Goal: Task Accomplishment & Management: Manage account settings

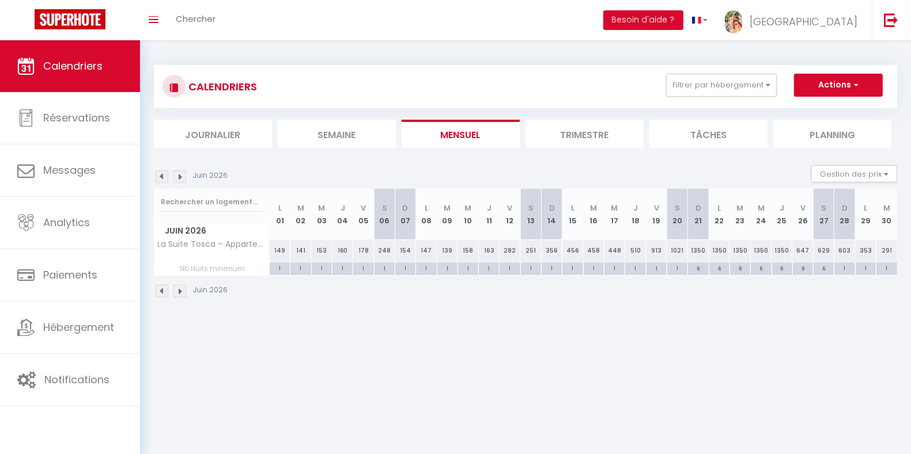
click at [181, 176] on img at bounding box center [179, 176] width 13 height 13
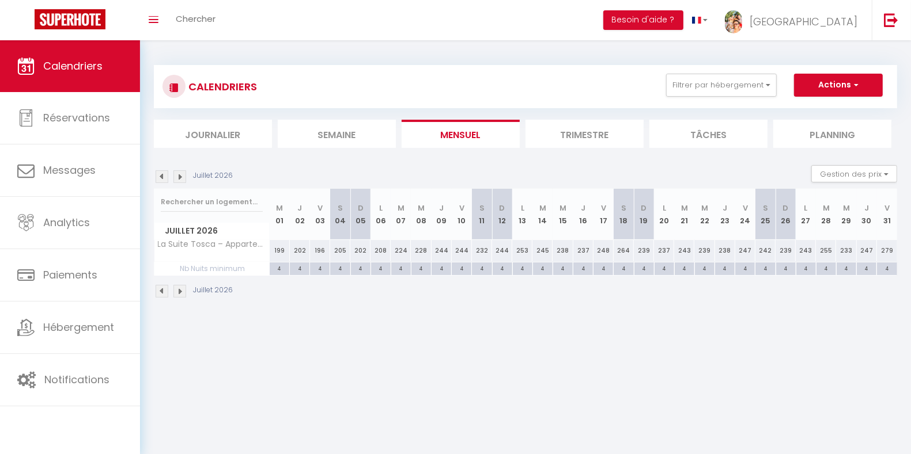
click at [163, 173] on img at bounding box center [162, 176] width 13 height 13
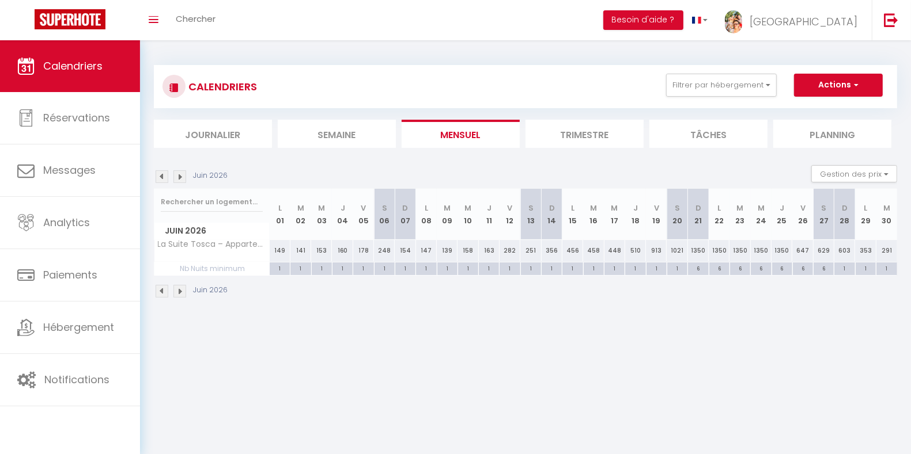
click at [158, 177] on img at bounding box center [162, 176] width 13 height 13
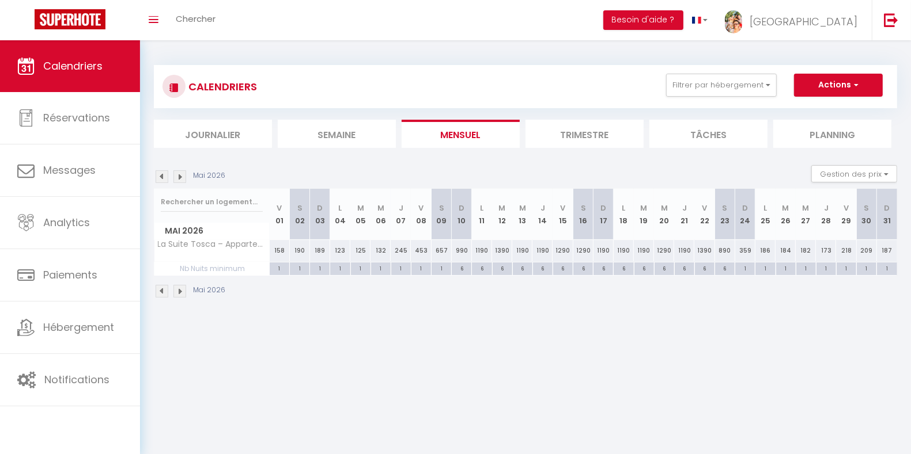
click at [158, 177] on img at bounding box center [162, 176] width 13 height 13
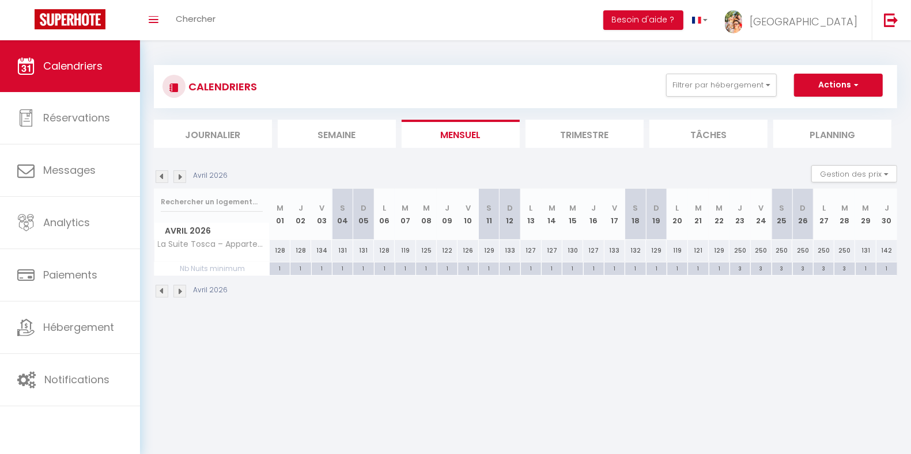
click at [159, 177] on img at bounding box center [162, 176] width 13 height 13
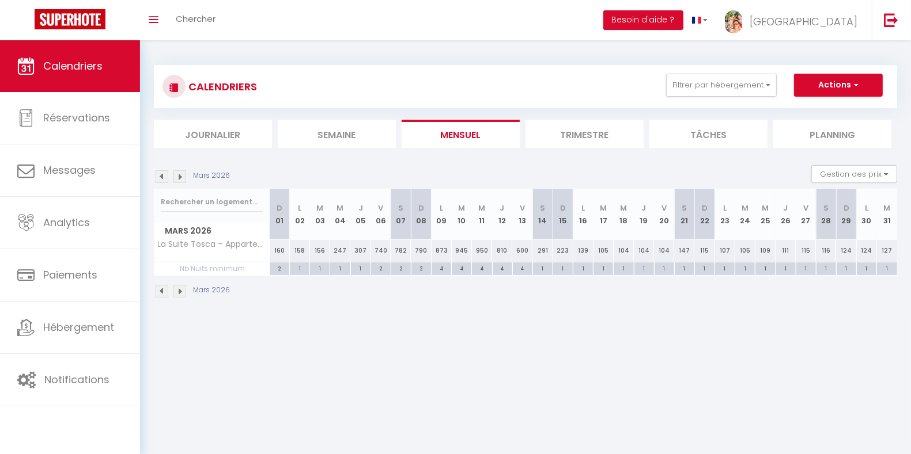
click at [159, 177] on img at bounding box center [162, 176] width 13 height 13
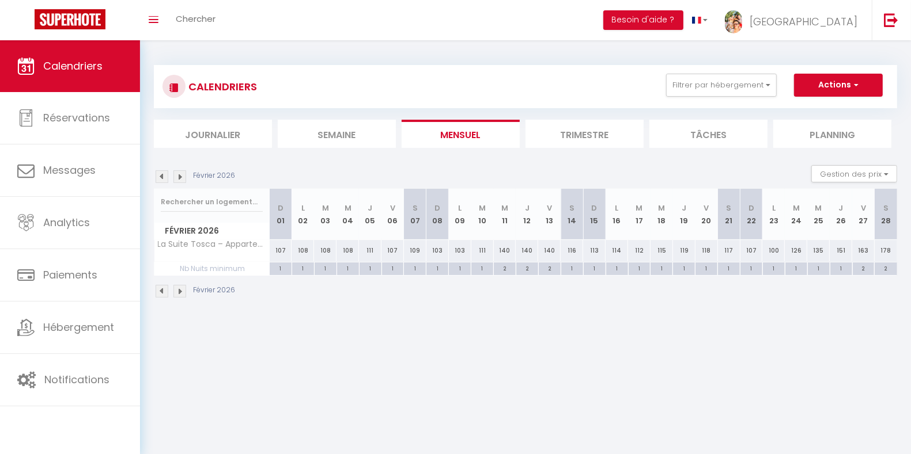
click at [159, 177] on img at bounding box center [162, 176] width 13 height 13
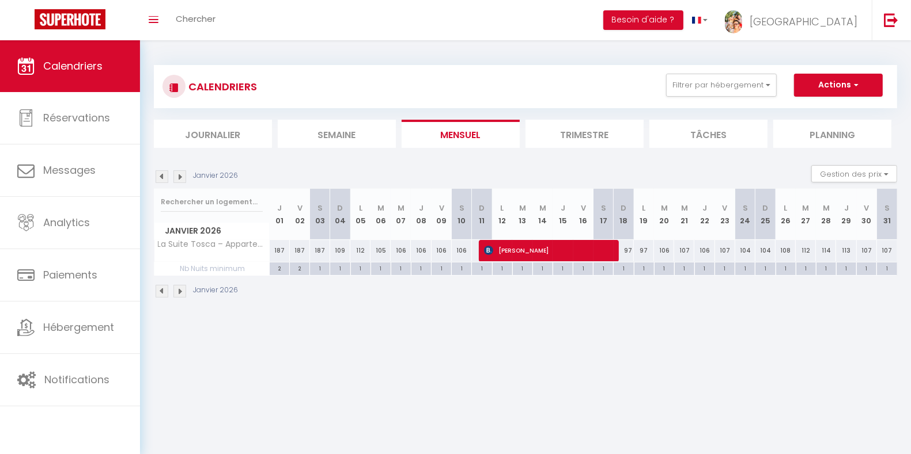
click at [159, 177] on img at bounding box center [162, 176] width 13 height 13
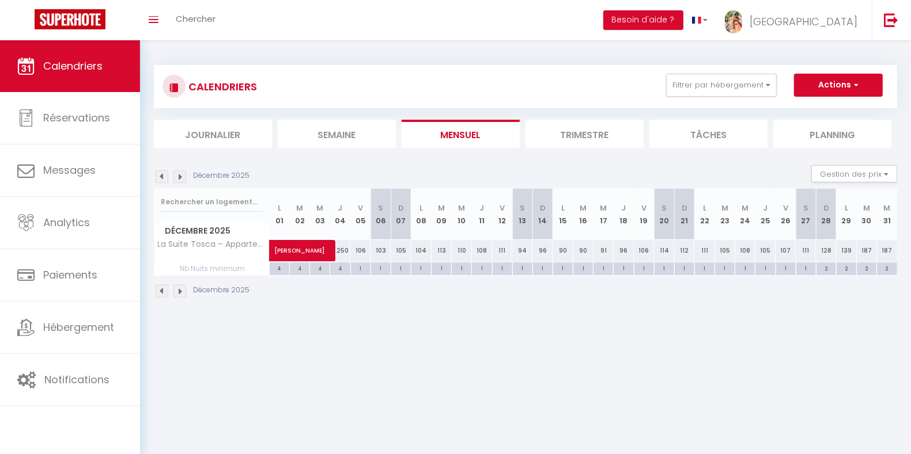
click at [159, 177] on img at bounding box center [162, 176] width 13 height 13
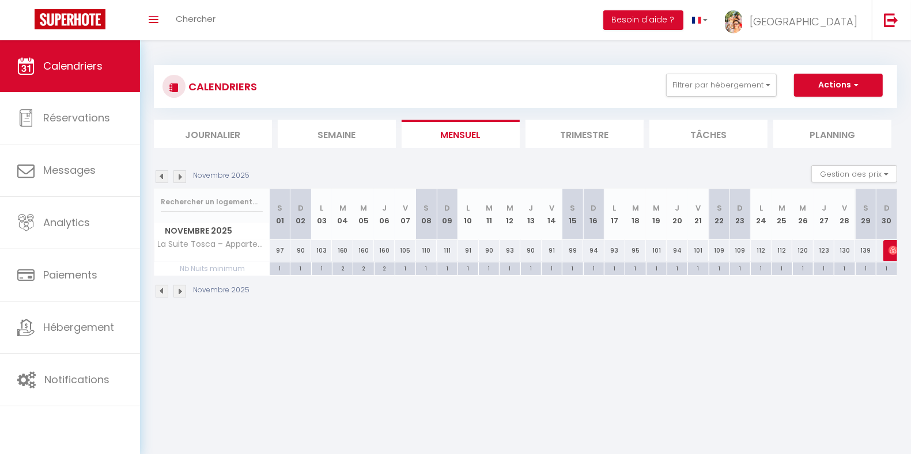
click at [159, 177] on img at bounding box center [162, 176] width 13 height 13
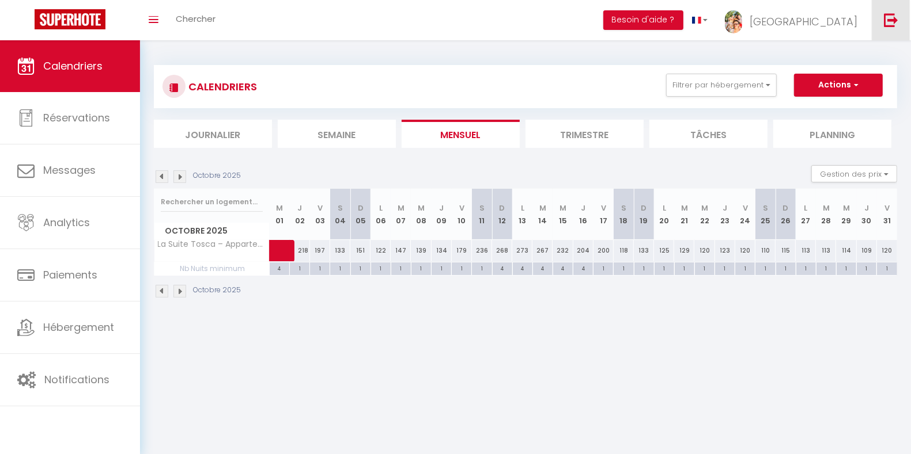
click at [893, 17] on img at bounding box center [891, 20] width 14 height 14
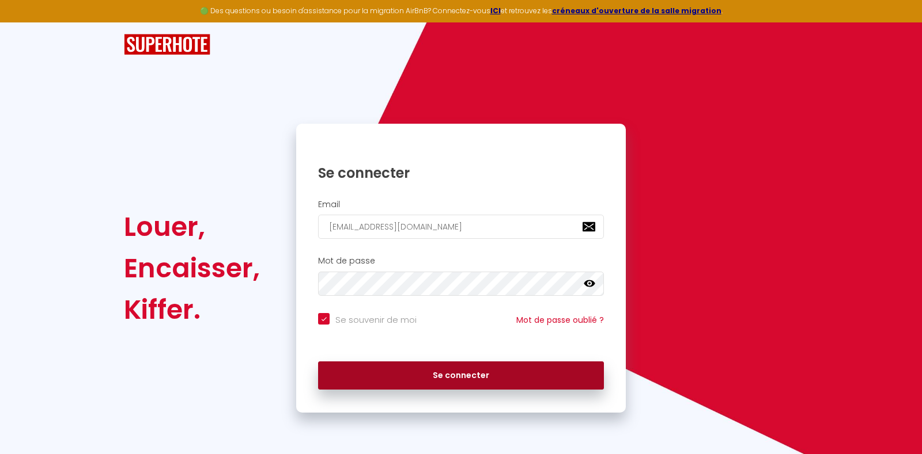
click at [486, 366] on button "Se connecter" at bounding box center [461, 376] width 286 height 29
checkbox input "true"
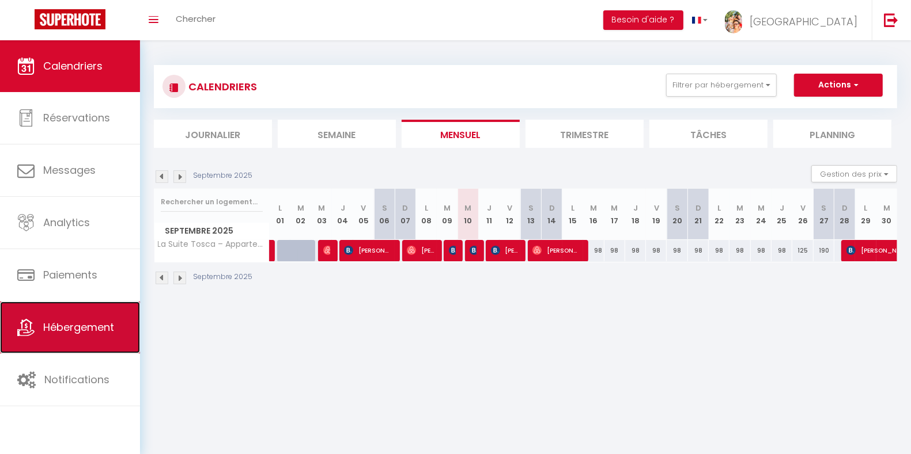
click at [96, 325] on span "Hébergement" at bounding box center [78, 327] width 71 height 14
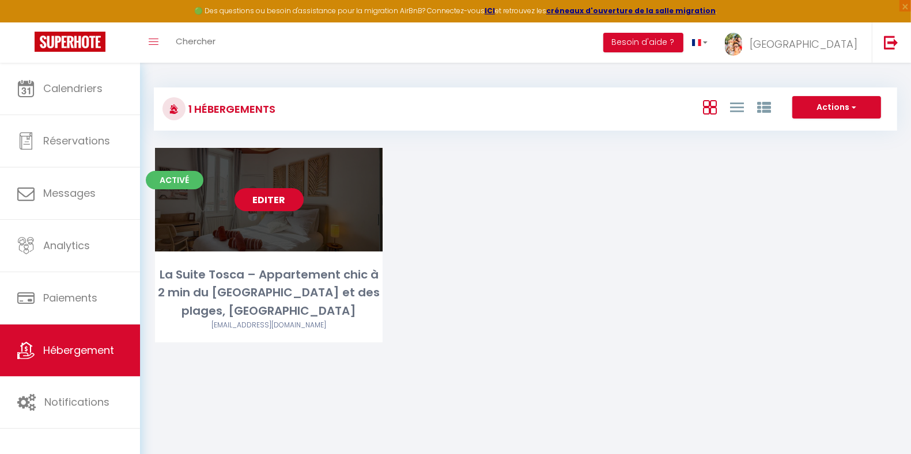
click at [271, 200] on link "Editer" at bounding box center [268, 199] width 69 height 23
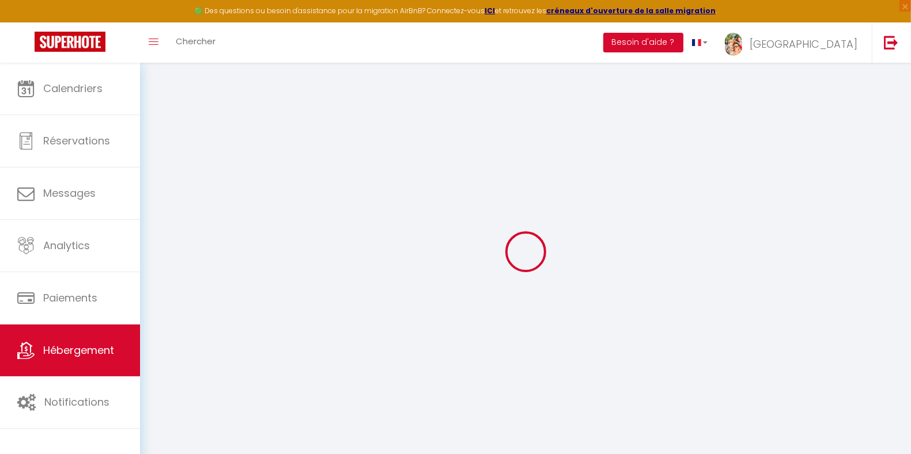
select select "+ 23 %"
select select "+ 27 %"
select select "+ 3 %"
select select "8430-1430257030180179324"
select select
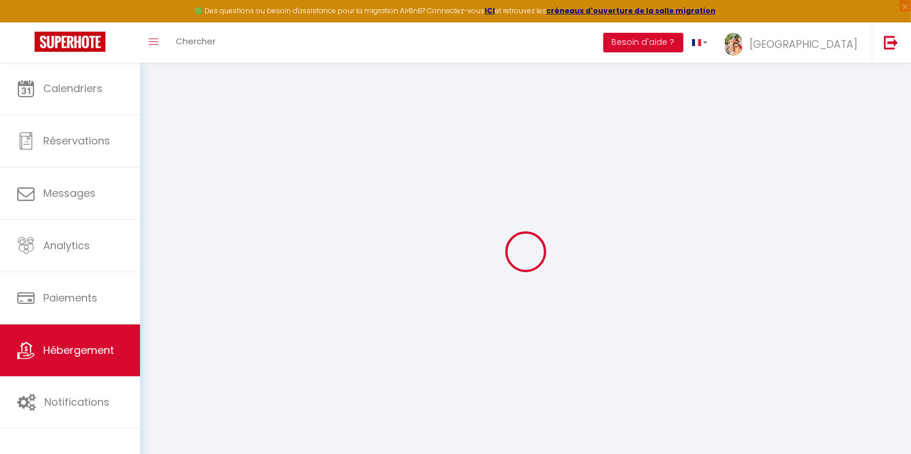
checkbox input "false"
select select "365"
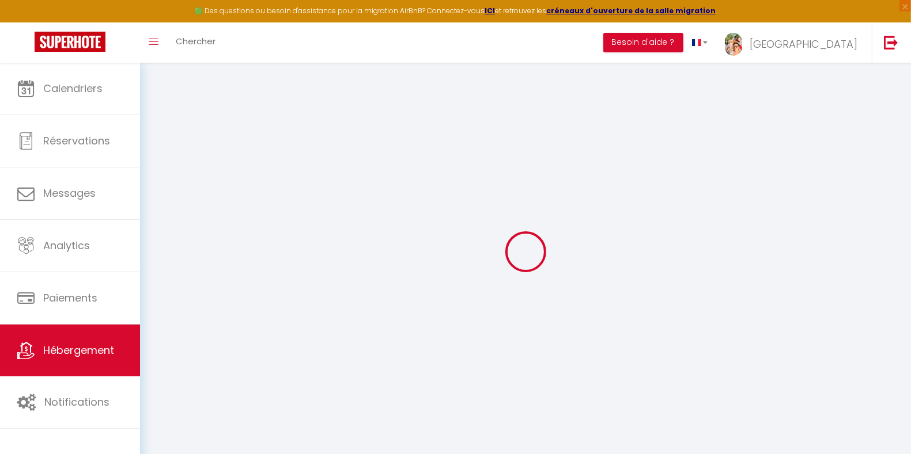
select select "well_reviewed_guests"
select select "EUR"
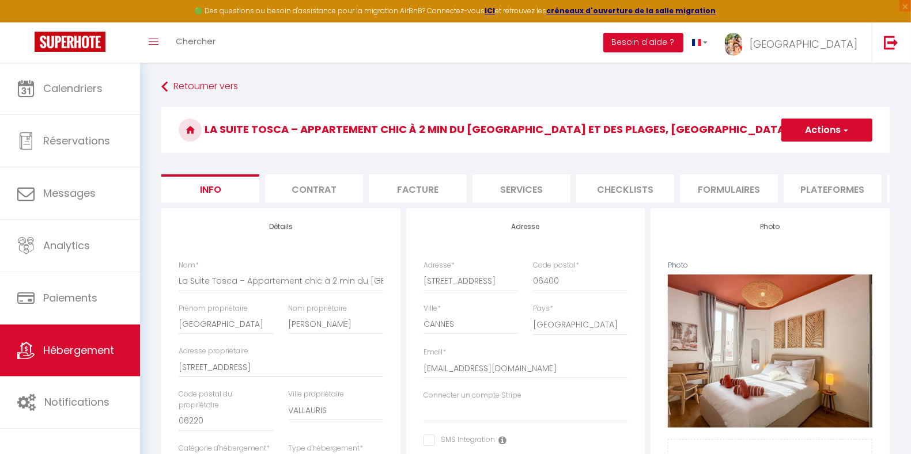
click at [817, 186] on li "Plateformes" at bounding box center [832, 189] width 98 height 28
select select
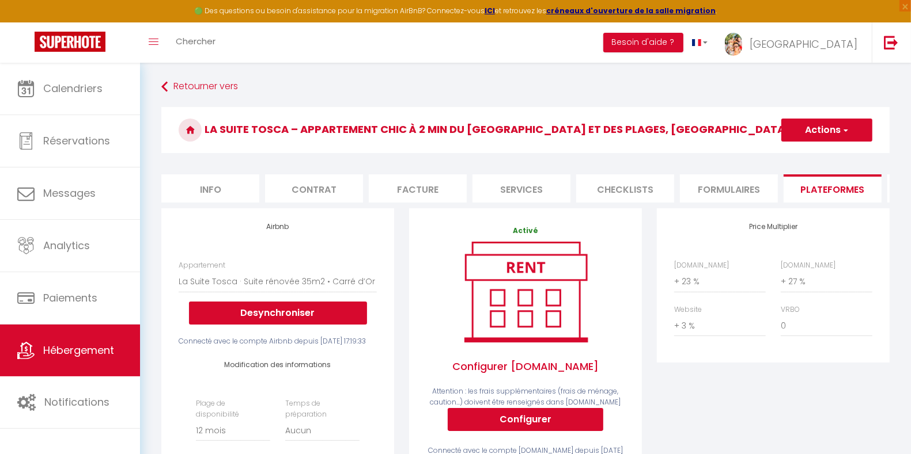
click at [839, 126] on button "Actions" at bounding box center [826, 130] width 91 height 23
click at [887, 42] on img at bounding box center [891, 42] width 14 height 14
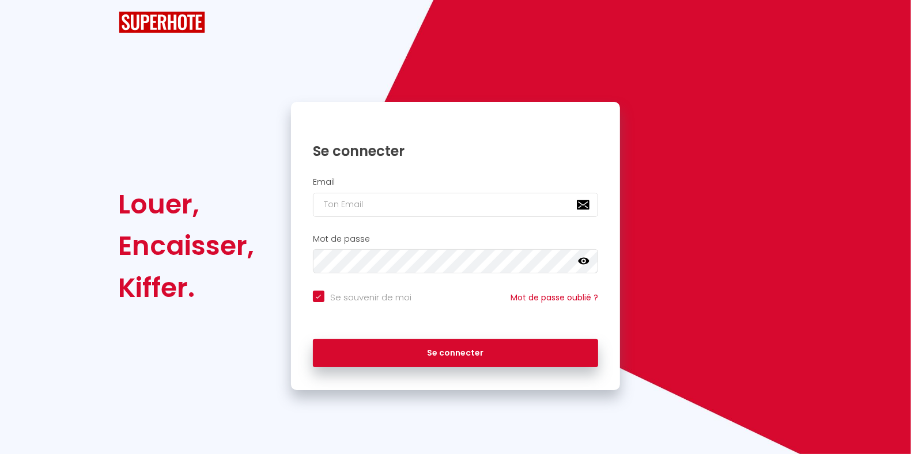
checkbox input "true"
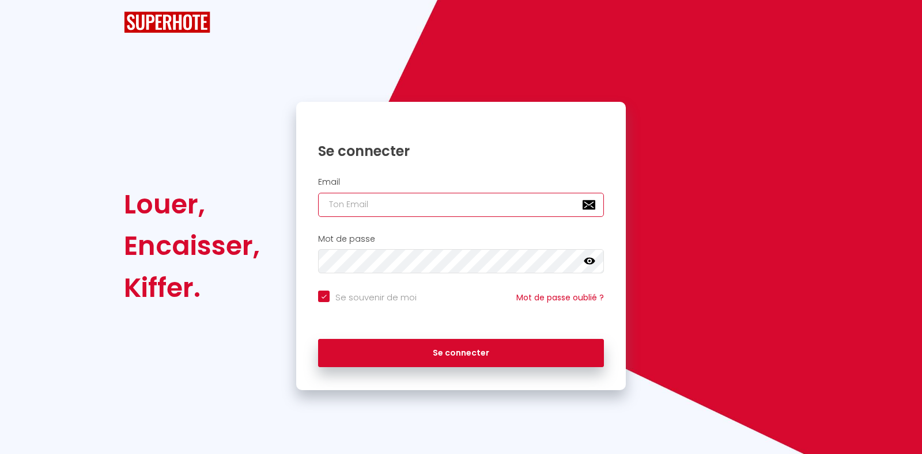
type input "[EMAIL_ADDRESS][DOMAIN_NAME]"
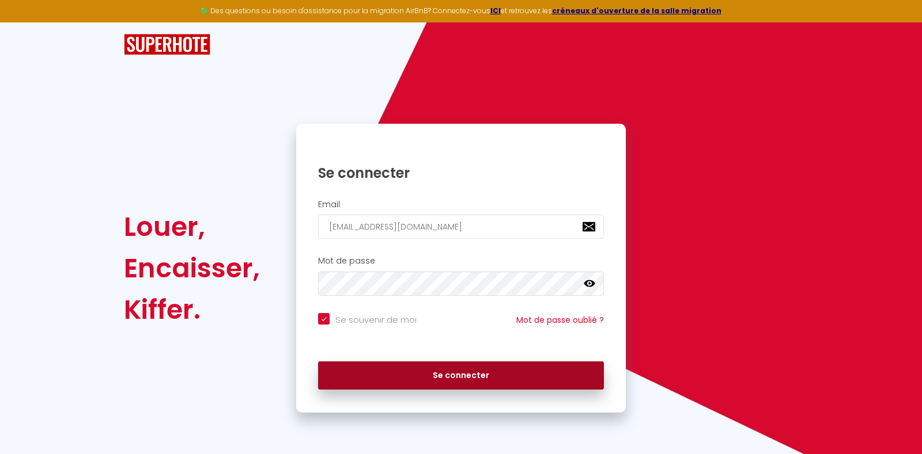
click at [486, 375] on button "Se connecter" at bounding box center [461, 376] width 286 height 29
checkbox input "true"
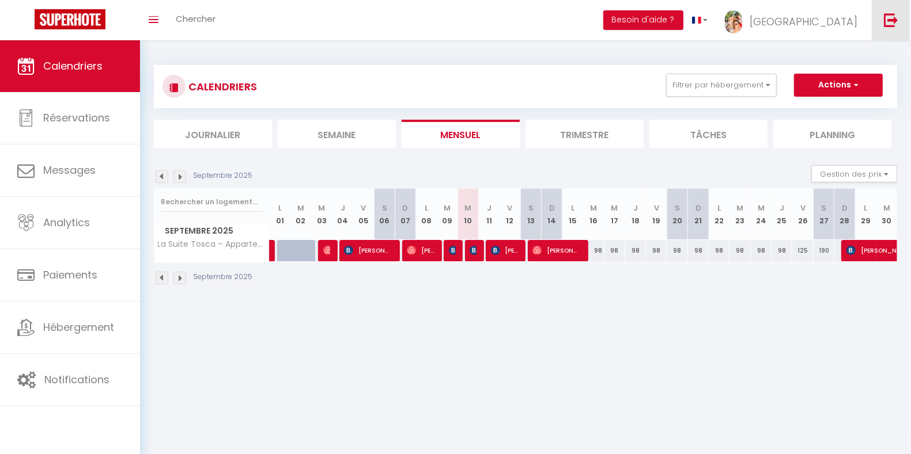
click at [889, 17] on img at bounding box center [891, 20] width 14 height 14
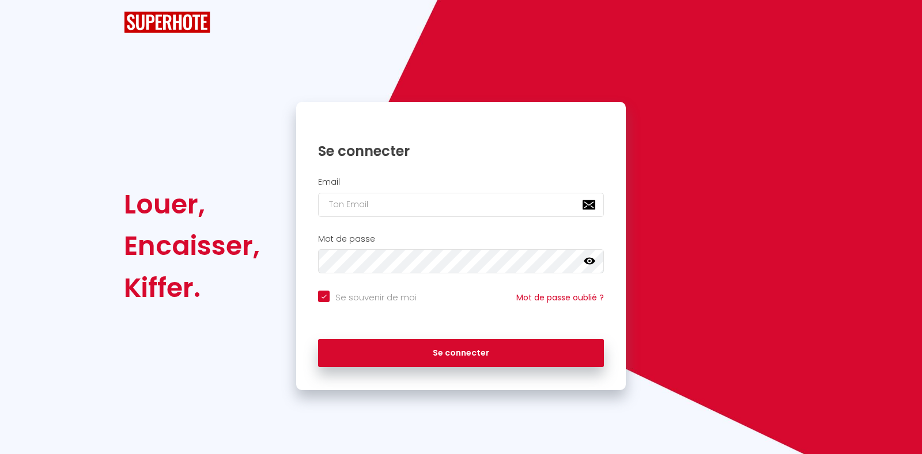
checkbox input "true"
type input "[EMAIL_ADDRESS][DOMAIN_NAME]"
checkbox input "true"
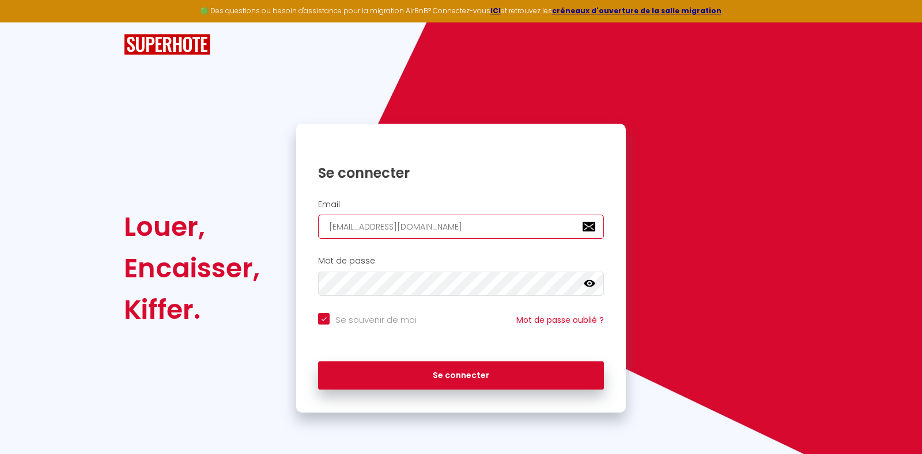
click at [493, 223] on input "[EMAIL_ADDRESS][DOMAIN_NAME]" at bounding box center [461, 227] width 286 height 24
drag, startPoint x: 493, startPoint y: 223, endPoint x: 278, endPoint y: 220, distance: 215.5
click at [278, 220] on div "Louer, Encaisser, Kiffer. Se connecter Email [EMAIL_ADDRESS][DOMAIN_NAME] Mot d…" at bounding box center [460, 268] width 689 height 289
click at [278, 220] on div "Louer, Encaisser, Kiffer." at bounding box center [202, 268] width 172 height 289
drag, startPoint x: 518, startPoint y: 222, endPoint x: 158, endPoint y: 196, distance: 360.4
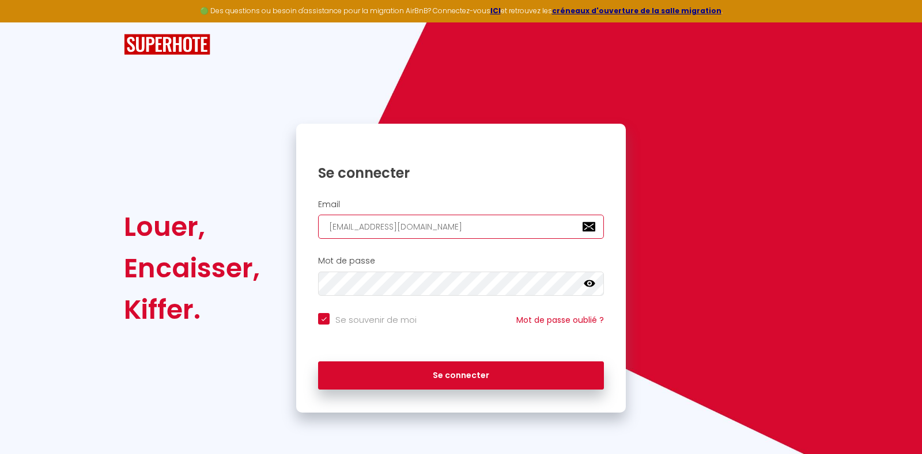
click at [158, 196] on div "Louer, Encaisser, Kiffer. Se connecter Email [EMAIL_ADDRESS][DOMAIN_NAME] Mot d…" at bounding box center [460, 268] width 689 height 289
type input "s"
checkbox input "true"
type input "so"
checkbox input "true"
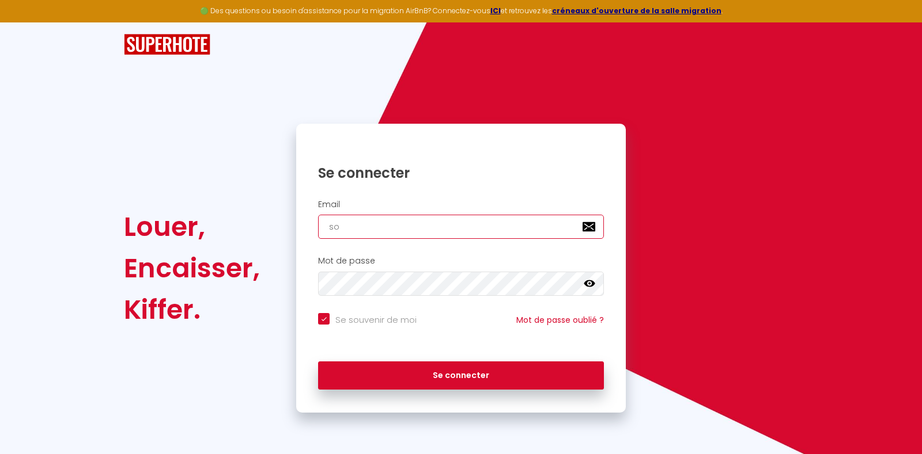
type input "son"
checkbox input "true"
type input "soni"
checkbox input "true"
type input "[EMAIL_ADDRESS][DOMAIN_NAME]"
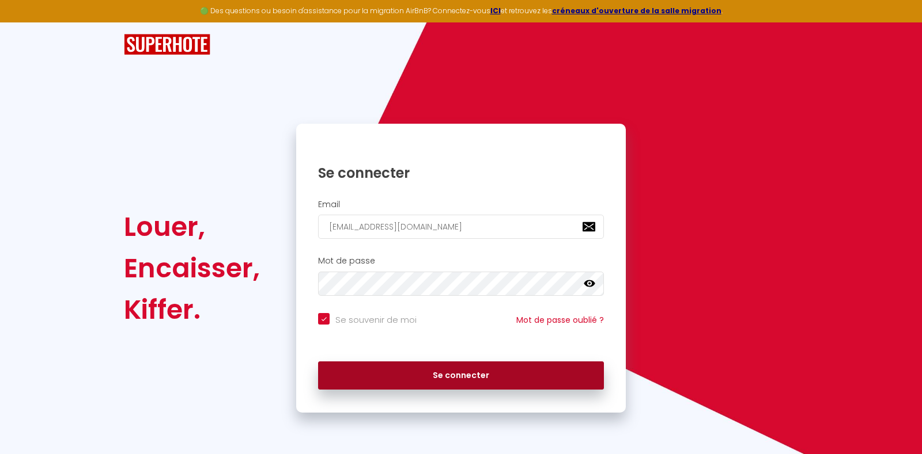
click at [429, 369] on button "Se connecter" at bounding box center [461, 376] width 286 height 29
checkbox input "true"
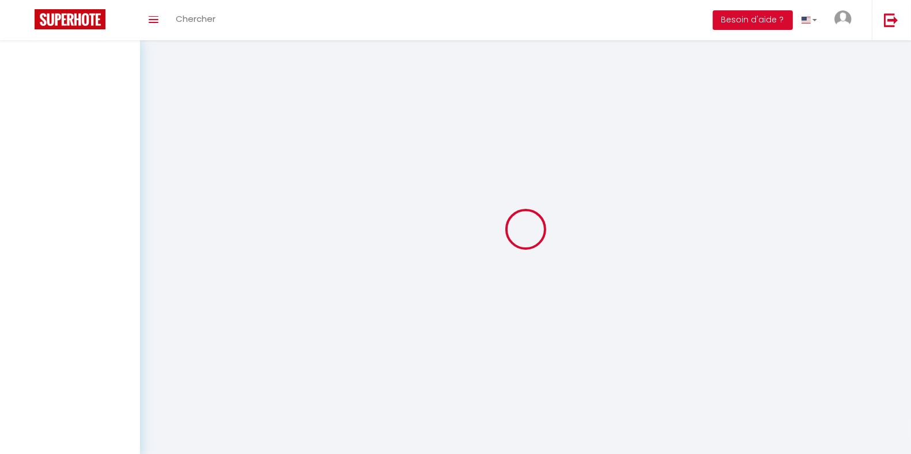
select select
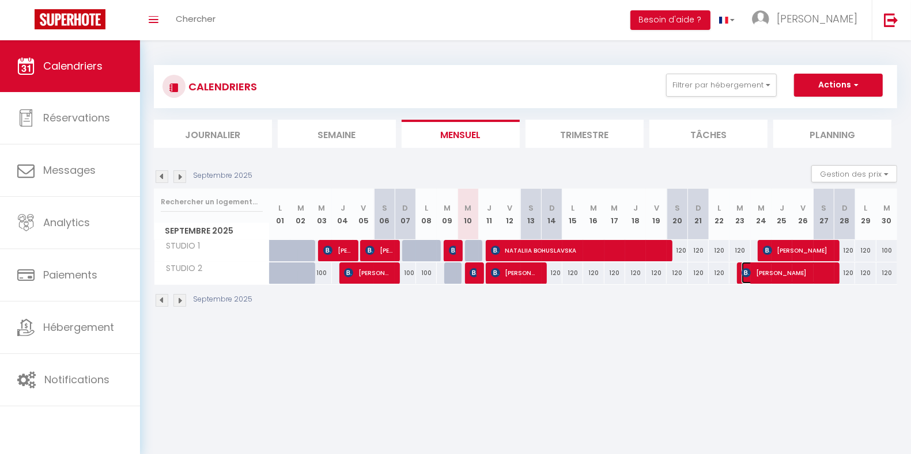
click at [786, 270] on span "[PERSON_NAME]" at bounding box center [786, 273] width 90 height 22
select select "OK"
select select "KO"
select select "0"
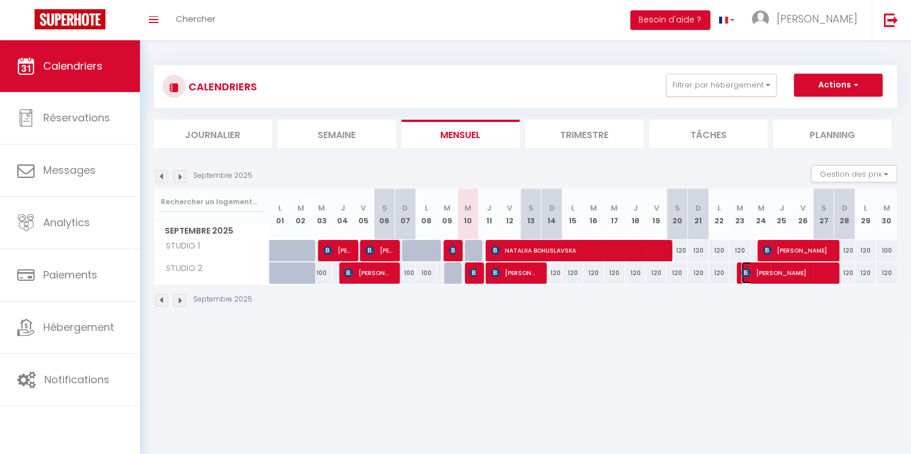
select select "1"
select select
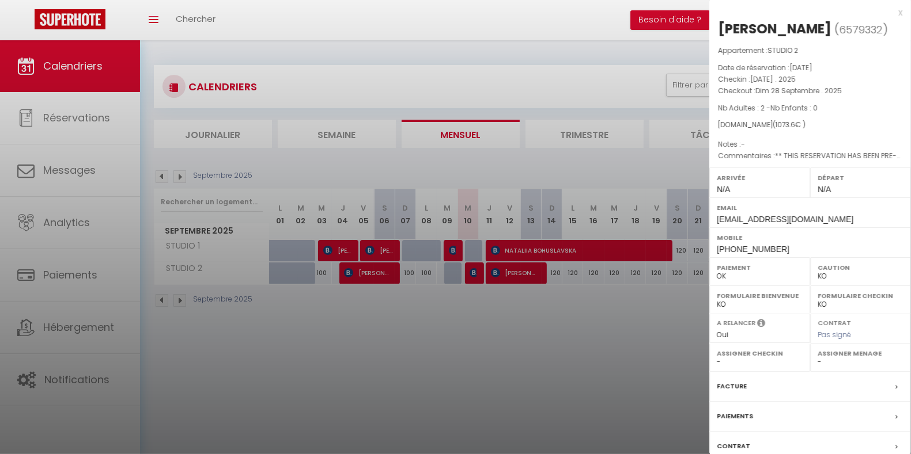
click at [642, 336] on div at bounding box center [455, 227] width 911 height 454
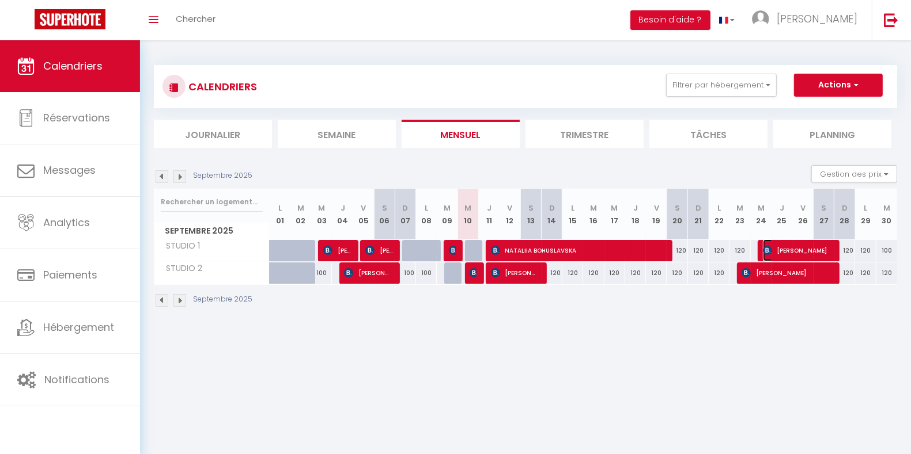
click at [814, 249] on span "[PERSON_NAME]" at bounding box center [797, 251] width 69 height 22
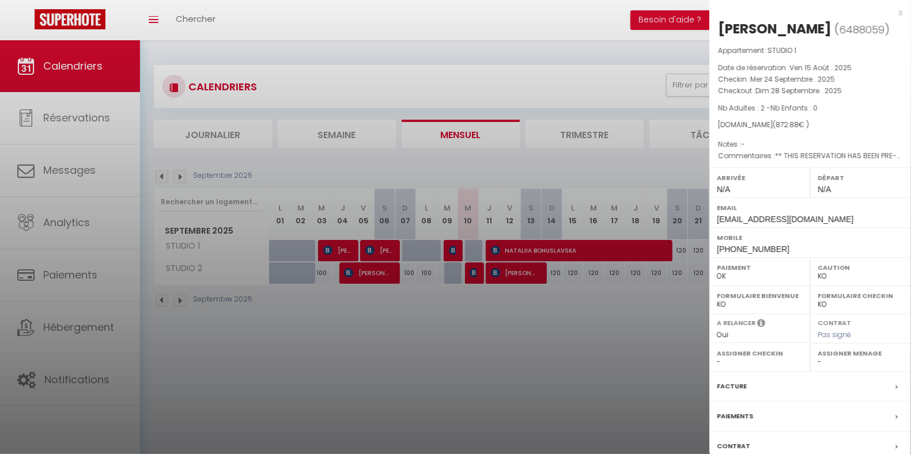
click at [632, 362] on div at bounding box center [455, 227] width 911 height 454
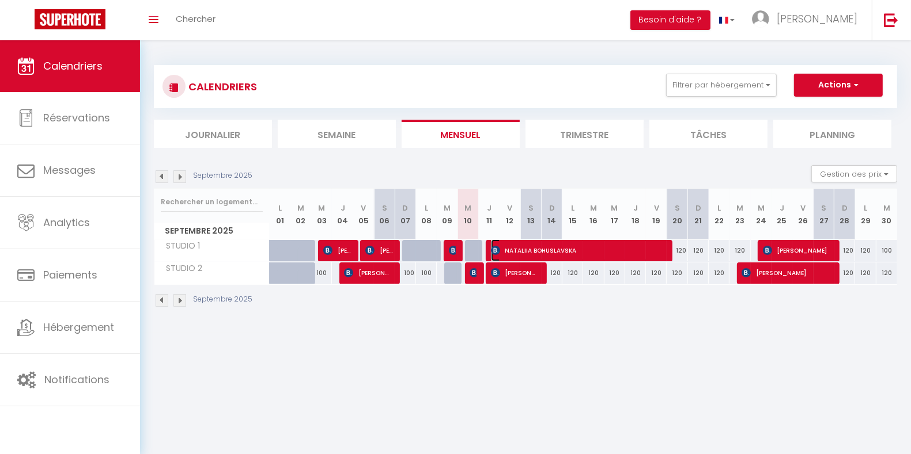
click at [620, 244] on span "NATALIIA BOHUSLAVSKA" at bounding box center [577, 251] width 173 height 22
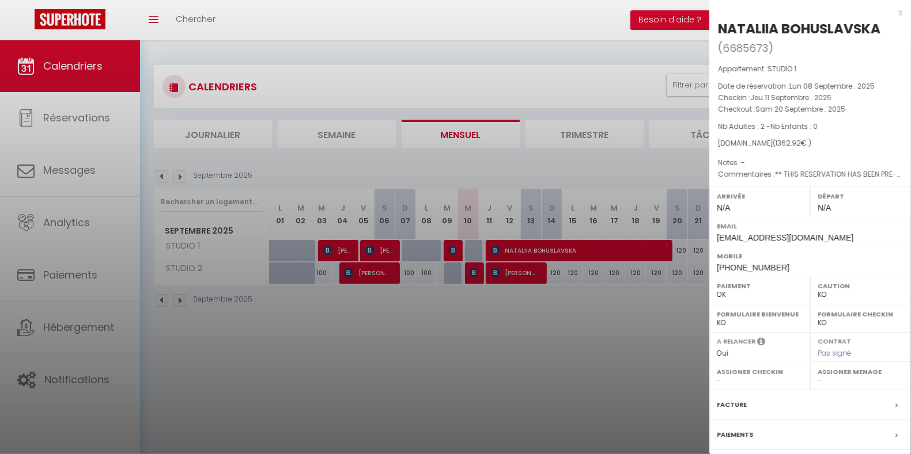
click at [611, 343] on div at bounding box center [455, 227] width 911 height 454
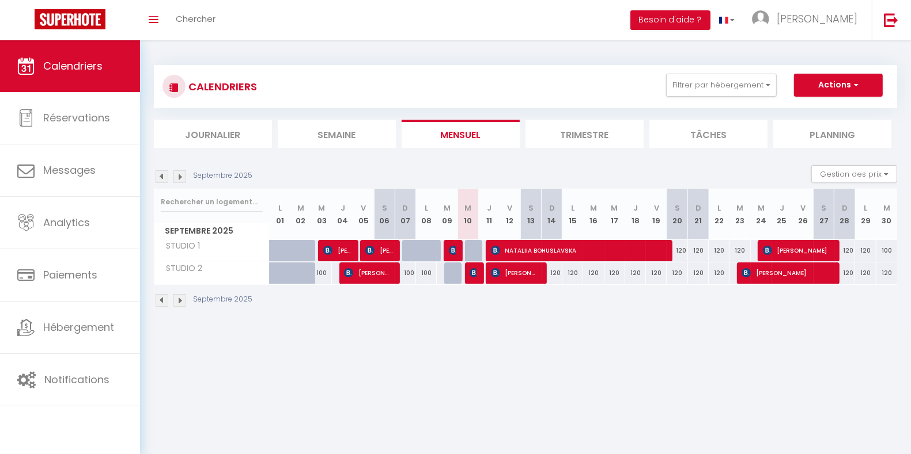
click at [178, 177] on img at bounding box center [179, 176] width 13 height 13
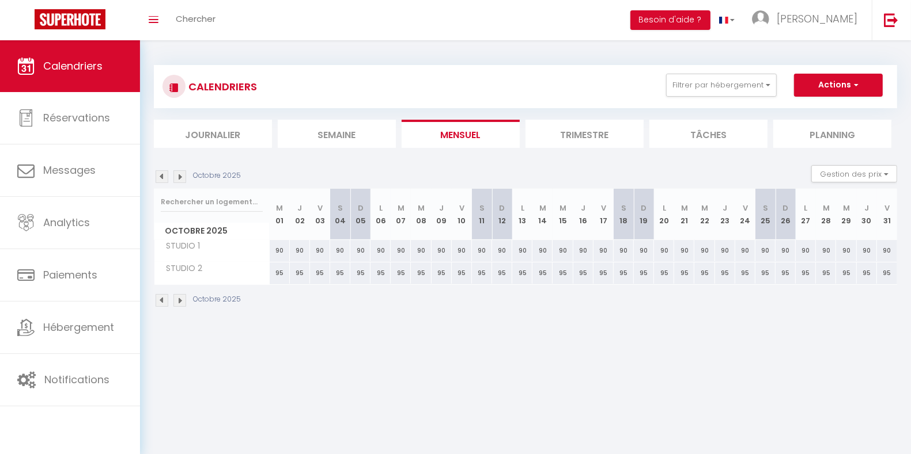
click at [178, 177] on img at bounding box center [179, 176] width 13 height 13
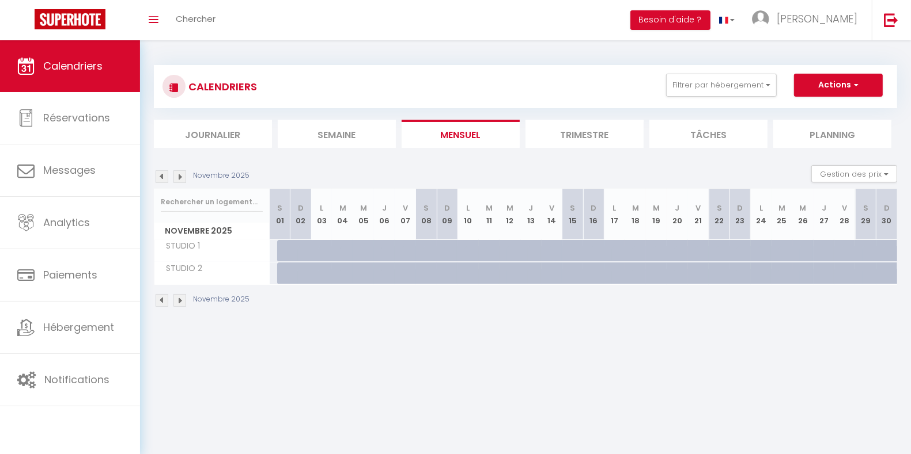
click at [178, 177] on img at bounding box center [179, 176] width 13 height 13
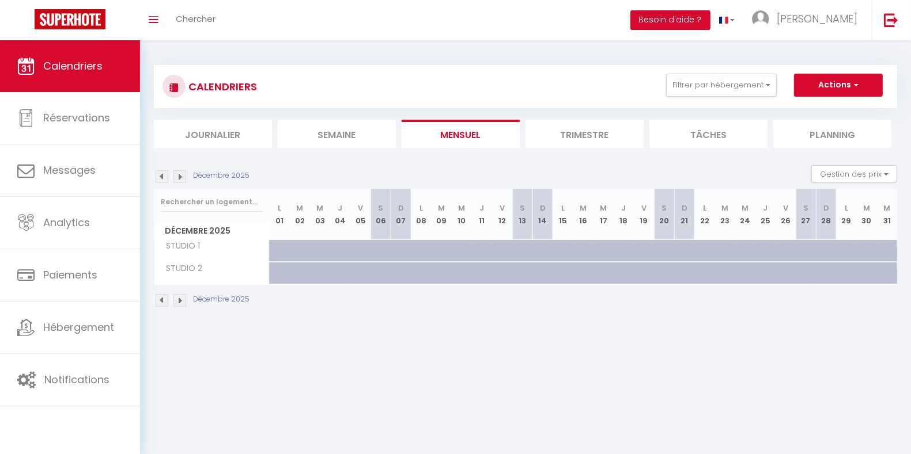
click at [159, 180] on img at bounding box center [162, 176] width 13 height 13
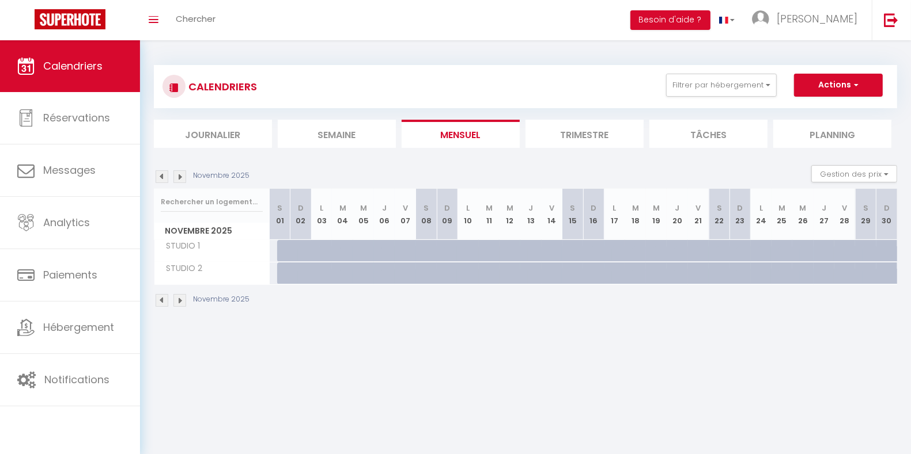
click at [159, 180] on img at bounding box center [162, 176] width 13 height 13
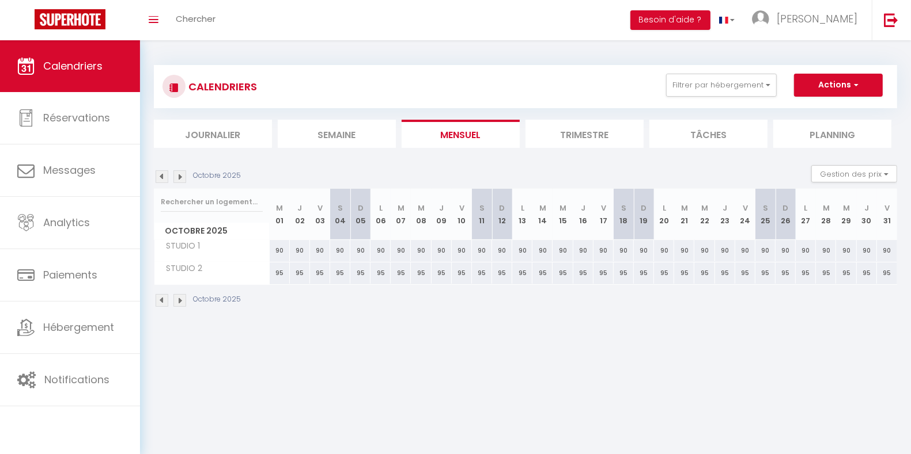
click at [180, 180] on img at bounding box center [179, 176] width 13 height 13
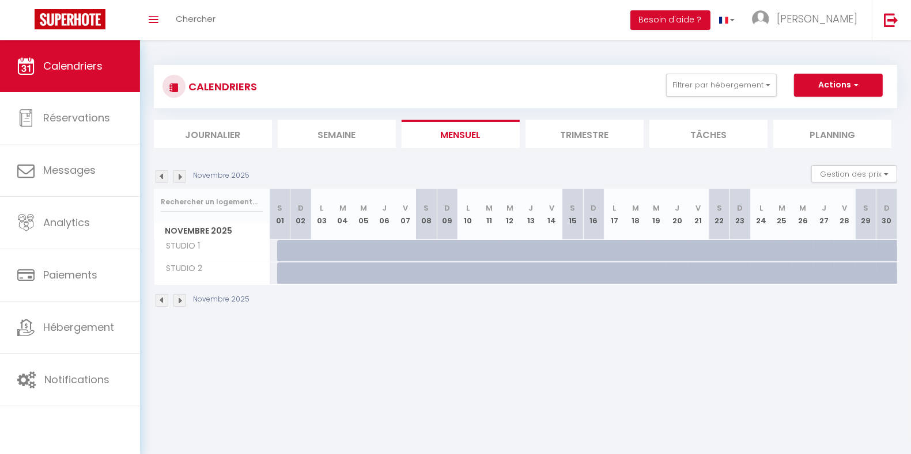
click at [180, 180] on img at bounding box center [179, 176] width 13 height 13
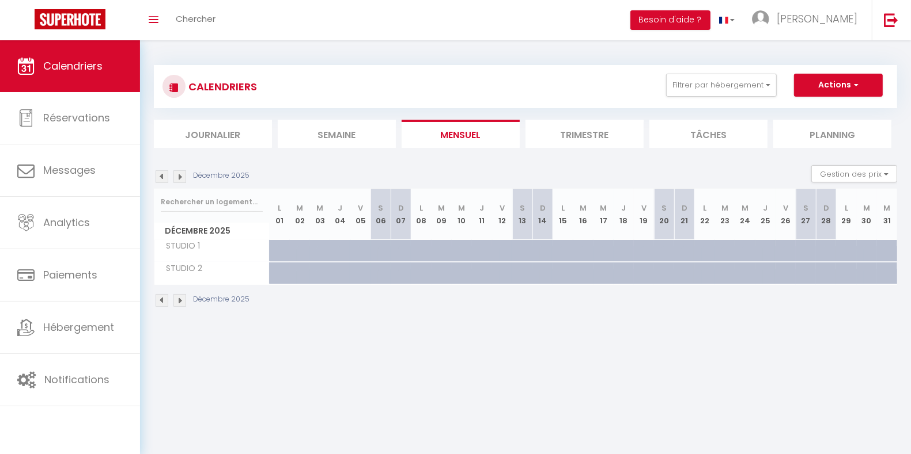
click at [180, 180] on img at bounding box center [179, 176] width 13 height 13
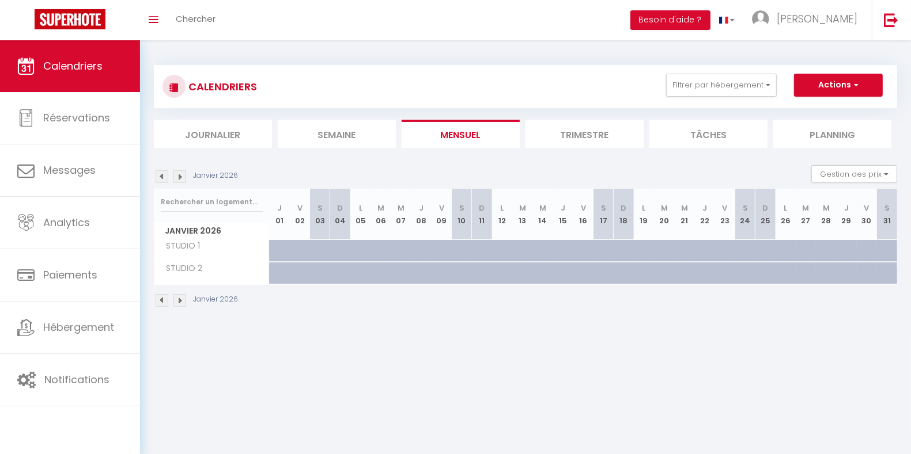
click at [166, 179] on img at bounding box center [162, 176] width 13 height 13
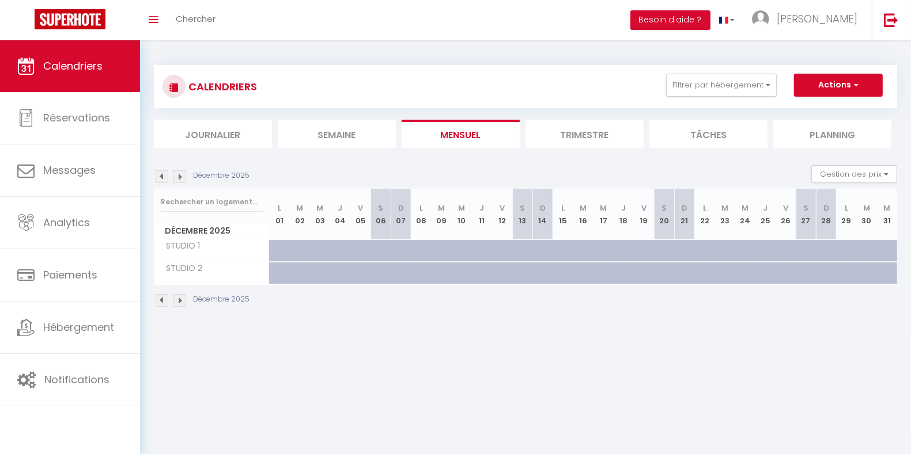
click at [164, 175] on img at bounding box center [162, 176] width 13 height 13
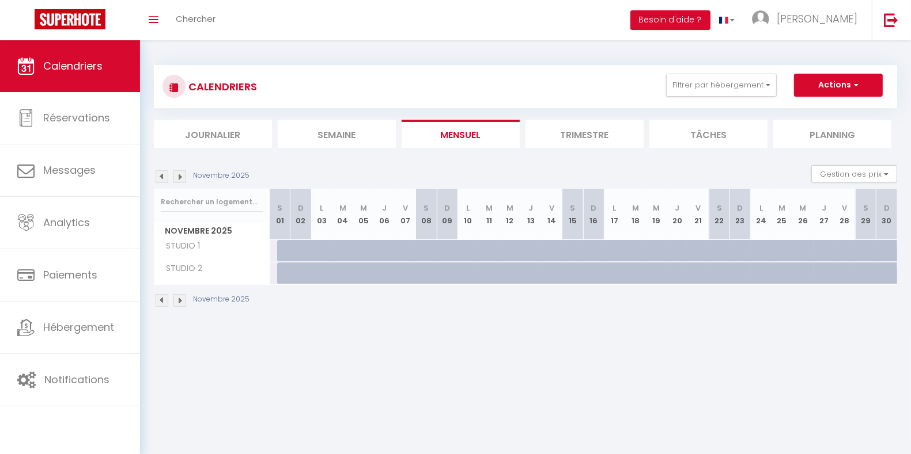
click at [164, 175] on img at bounding box center [162, 176] width 13 height 13
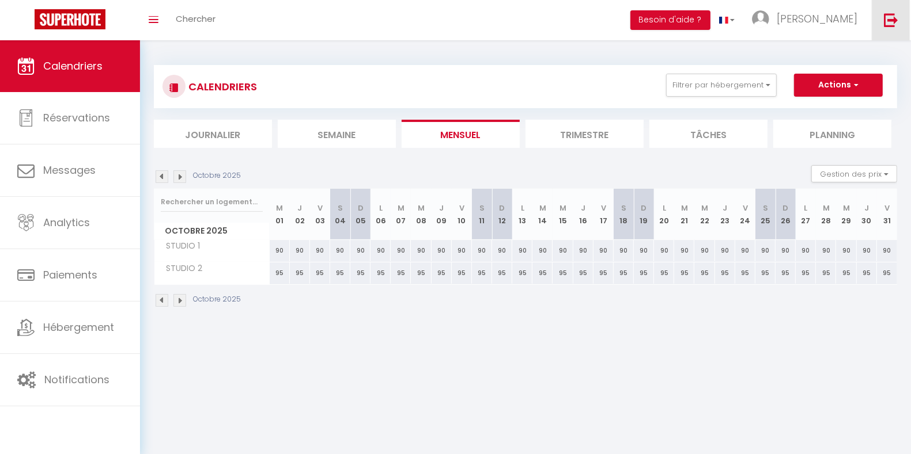
click at [893, 16] on img at bounding box center [891, 20] width 14 height 14
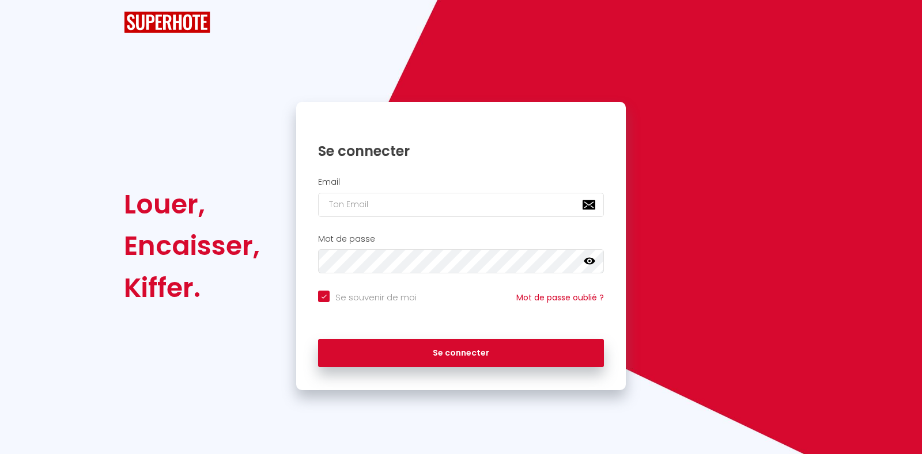
checkbox input "true"
type input "[EMAIL_ADDRESS][DOMAIN_NAME]"
checkbox input "true"
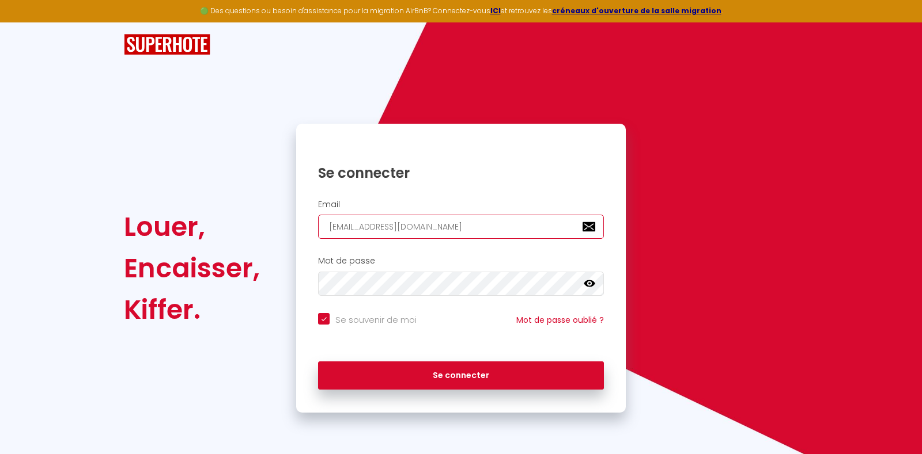
click at [503, 234] on input "[EMAIL_ADDRESS][DOMAIN_NAME]" at bounding box center [461, 227] width 286 height 24
drag, startPoint x: 505, startPoint y: 234, endPoint x: 317, endPoint y: 236, distance: 187.2
click at [317, 236] on div "Email [EMAIL_ADDRESS][DOMAIN_NAME]" at bounding box center [461, 220] width 314 height 40
type input "t"
checkbox input "true"
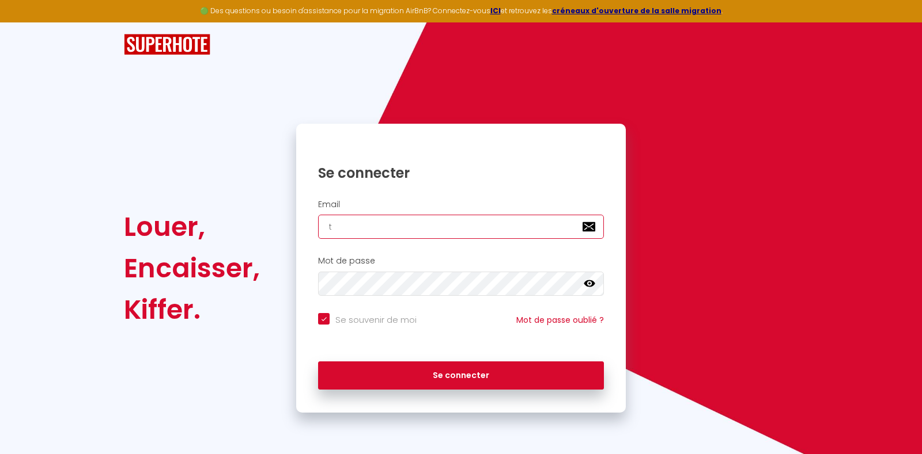
type input "ti"
checkbox input "true"
type input "[EMAIL_ADDRESS][DOMAIN_NAME]"
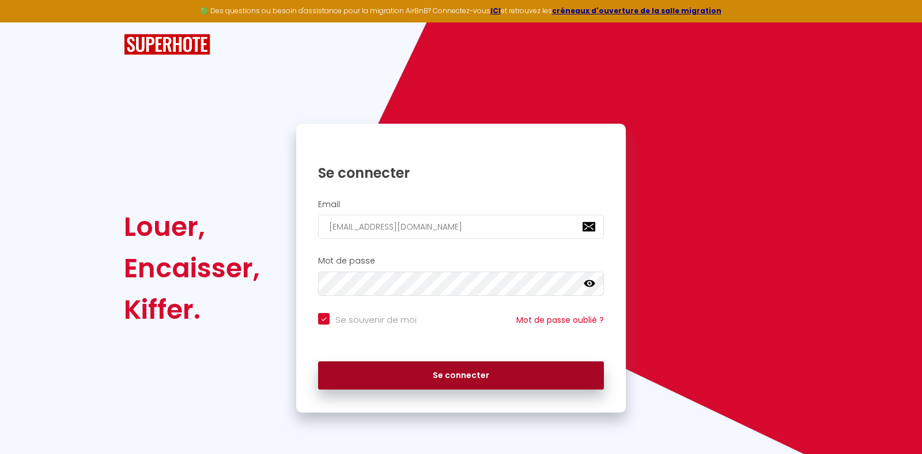
click at [449, 369] on button "Se connecter" at bounding box center [461, 376] width 286 height 29
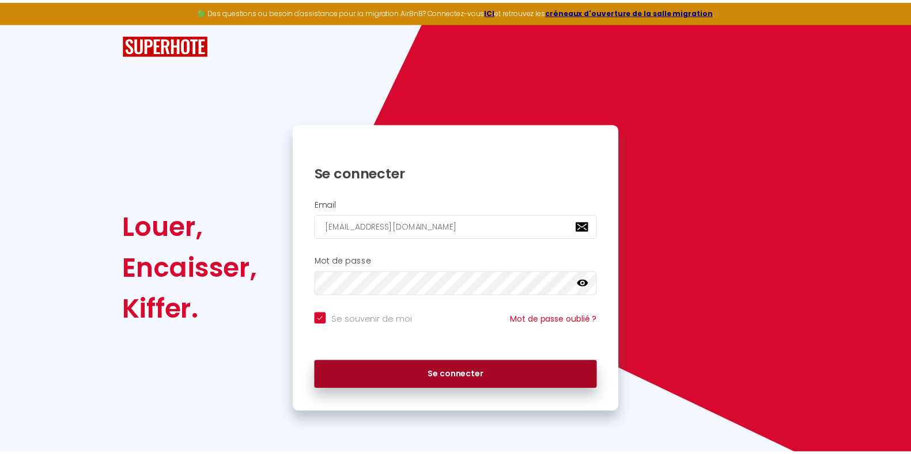
checkbox input "true"
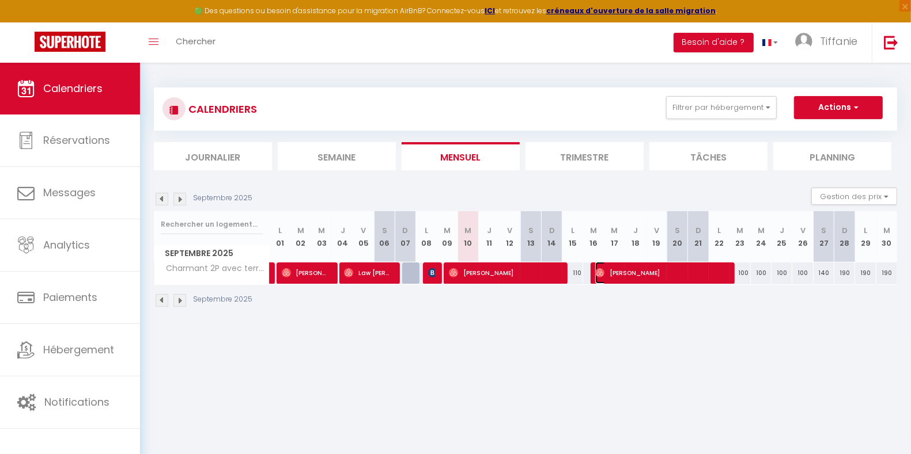
click at [686, 275] on span "[PERSON_NAME]" at bounding box center [660, 273] width 131 height 22
select select "OK"
select select "0"
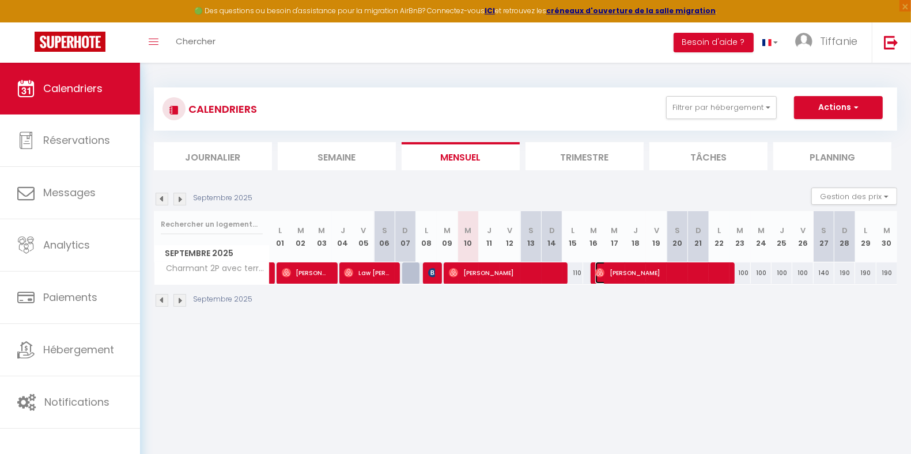
select select "1"
select select
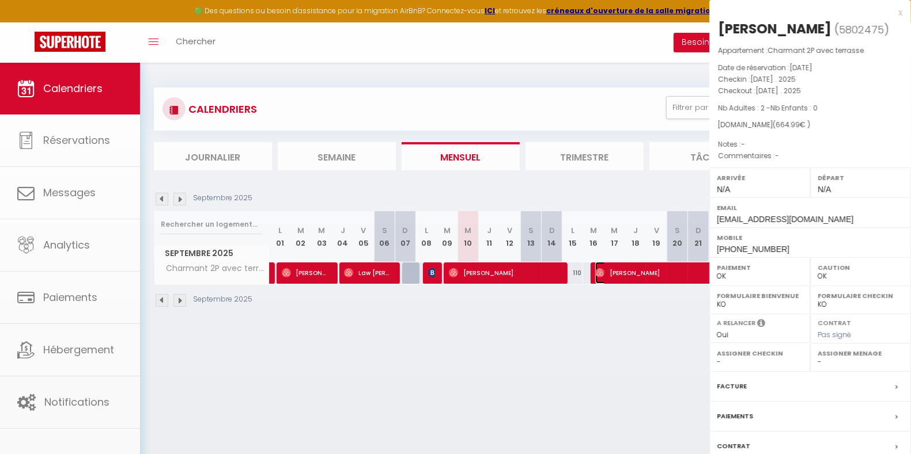
select select "48911"
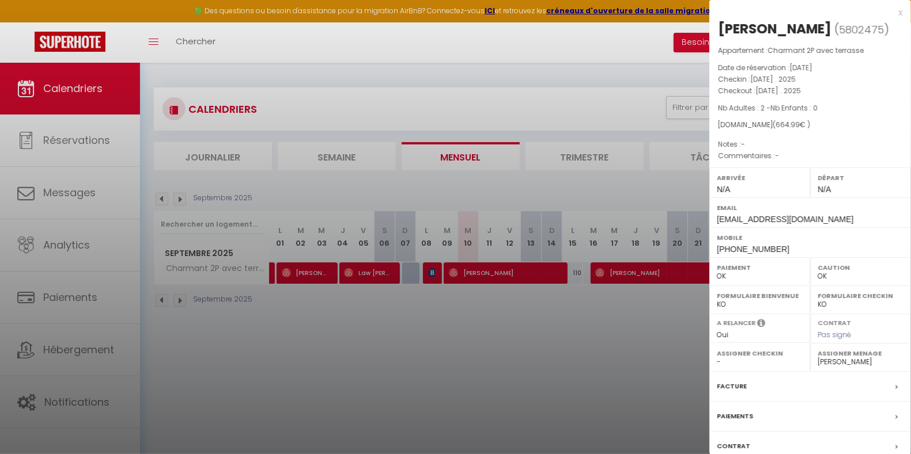
click at [686, 275] on div at bounding box center [455, 227] width 911 height 454
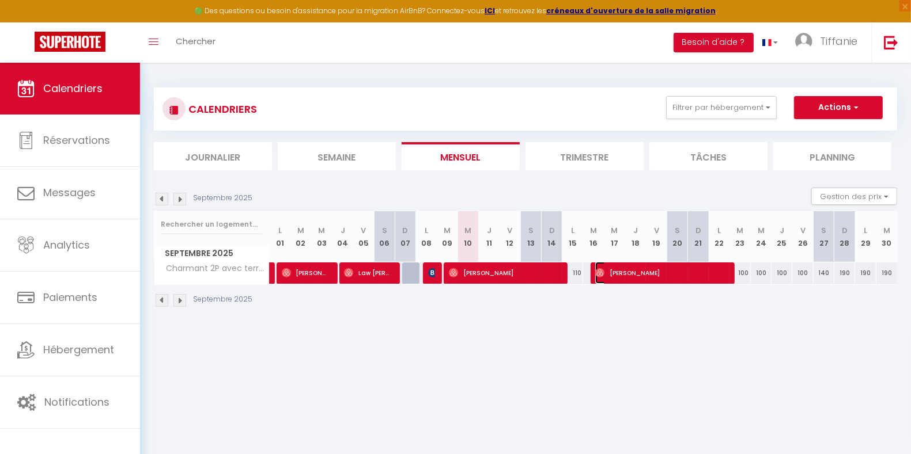
click at [686, 275] on span "[PERSON_NAME]" at bounding box center [660, 273] width 131 height 22
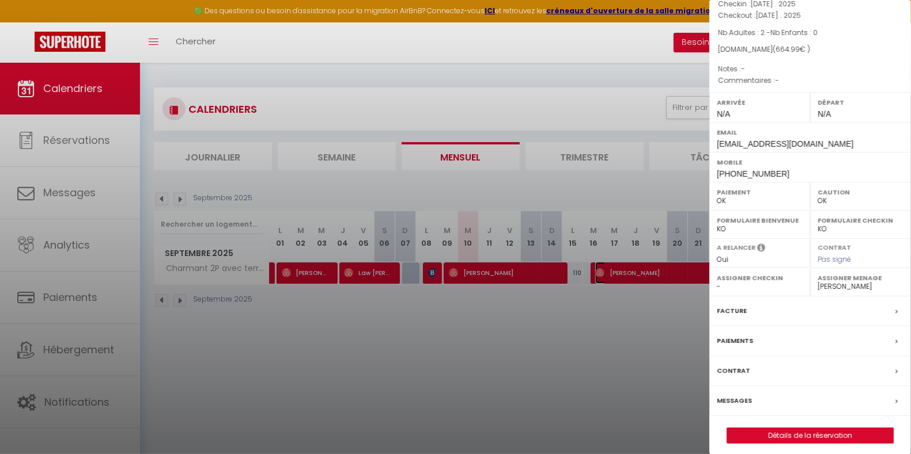
scroll to position [78, 0]
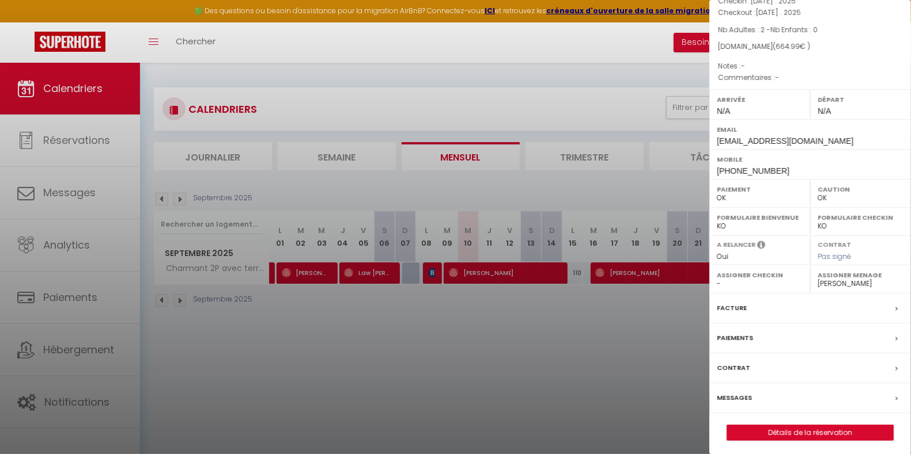
click at [740, 306] on label "Facture" at bounding box center [732, 308] width 30 height 12
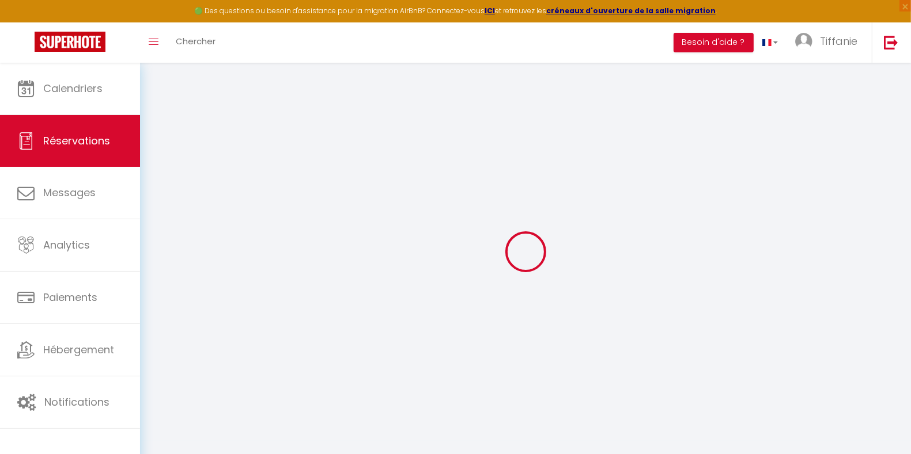
select select "cleaning"
select select "taxes"
select select
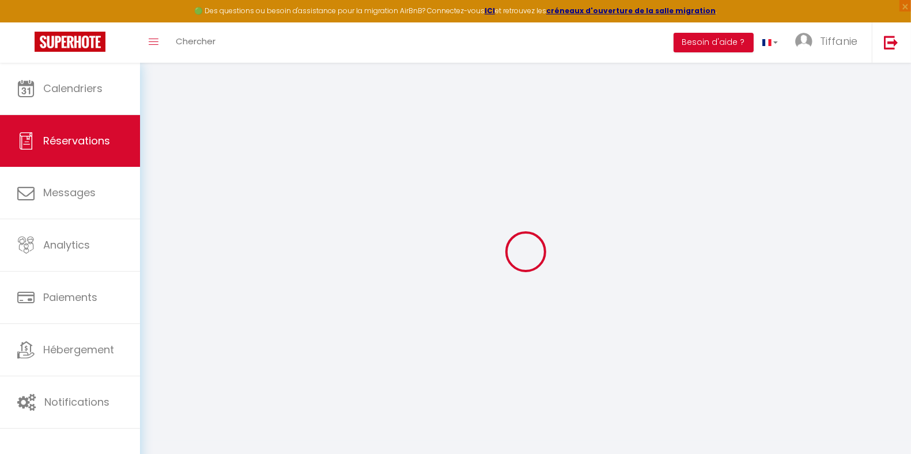
checkbox input "false"
select select
checkbox input "false"
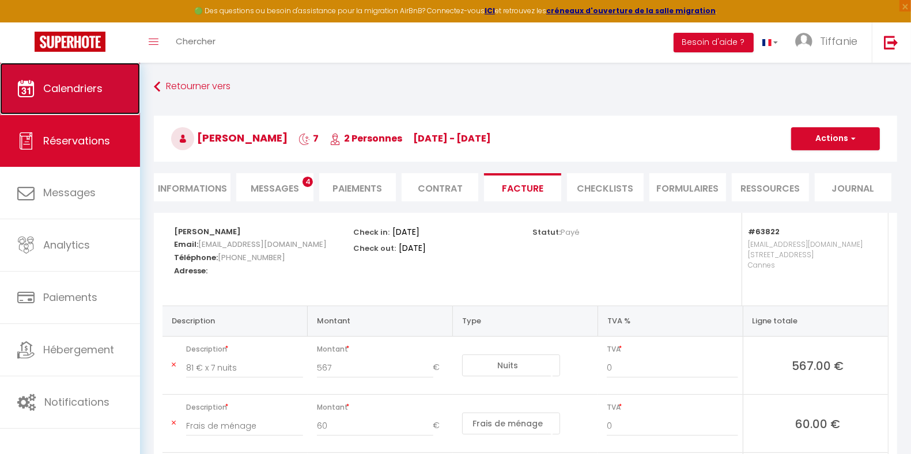
click at [84, 97] on link "Calendriers" at bounding box center [70, 89] width 140 height 52
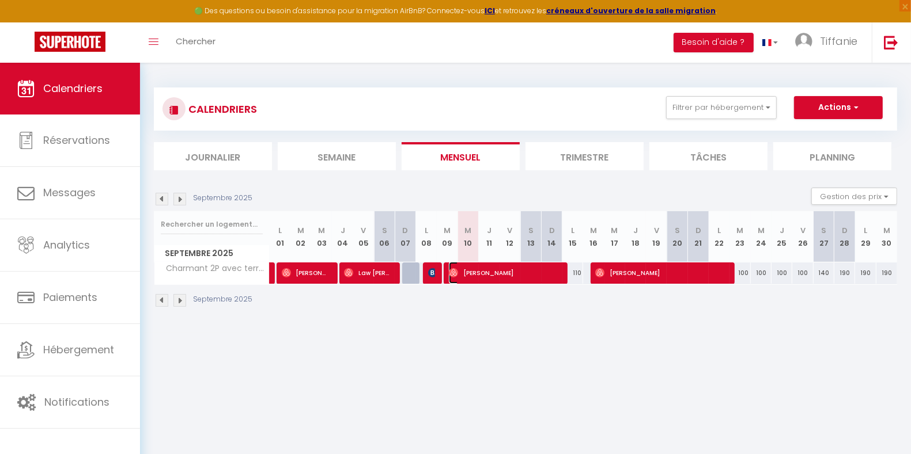
click at [540, 271] on span "[PERSON_NAME]" at bounding box center [504, 273] width 111 height 22
select select "OK"
select select "0"
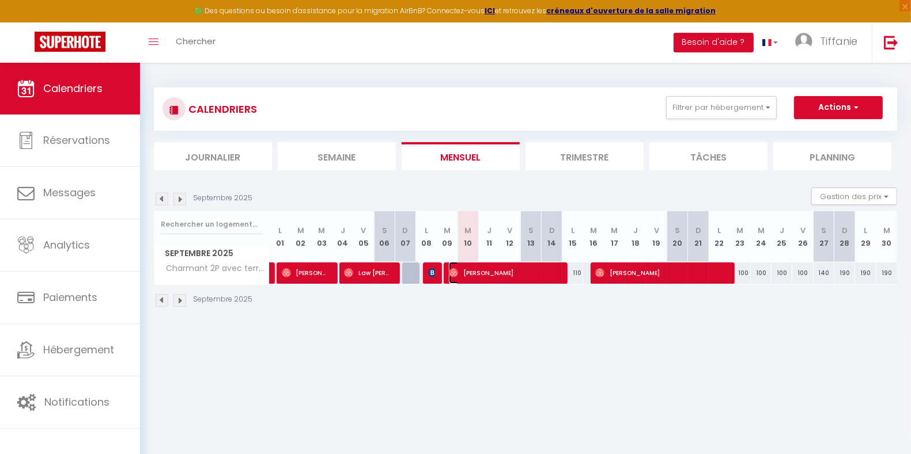
select select "1"
select select
select select "48911"
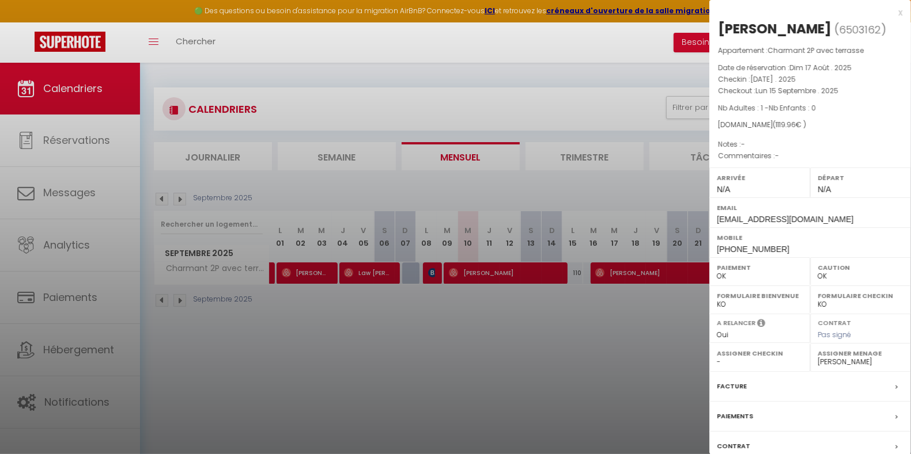
click at [548, 306] on div at bounding box center [455, 227] width 911 height 454
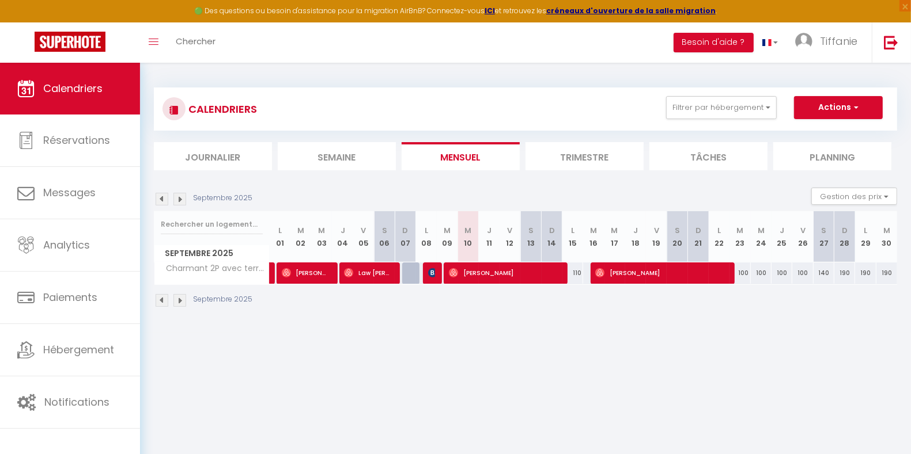
click at [180, 199] on img at bounding box center [179, 199] width 13 height 13
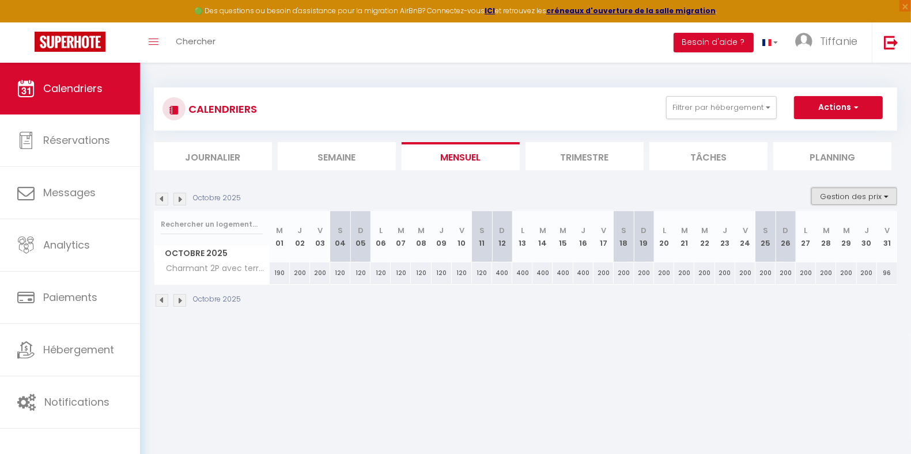
click at [836, 194] on button "Gestion des prix" at bounding box center [854, 196] width 86 height 17
click at [836, 230] on input "Nb Nuits minimum" at bounding box center [845, 232] width 104 height 12
checkbox input "true"
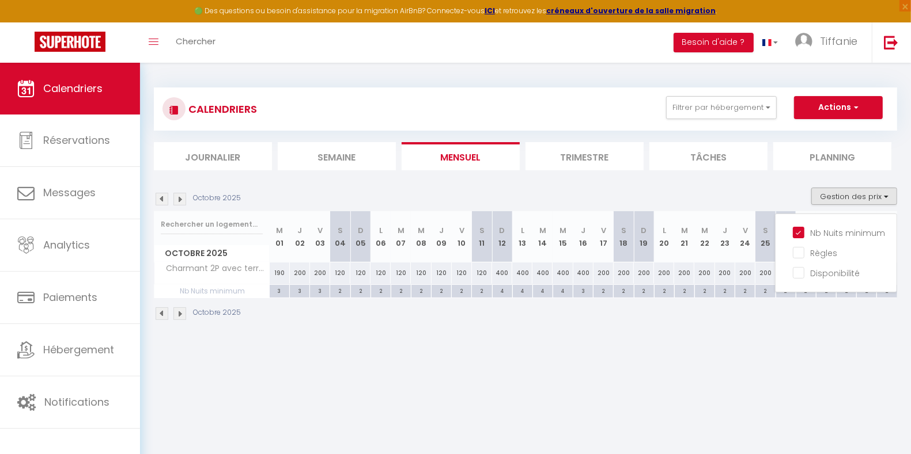
click at [672, 357] on body "🟢 Des questions ou besoin d'assistance pour la migration AirBnB? Connectez-vous…" at bounding box center [455, 290] width 911 height 454
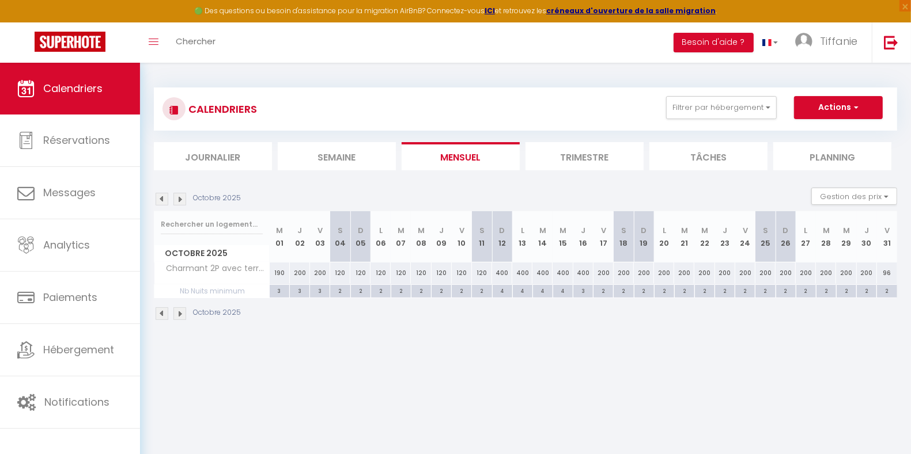
click at [180, 199] on img at bounding box center [179, 199] width 13 height 13
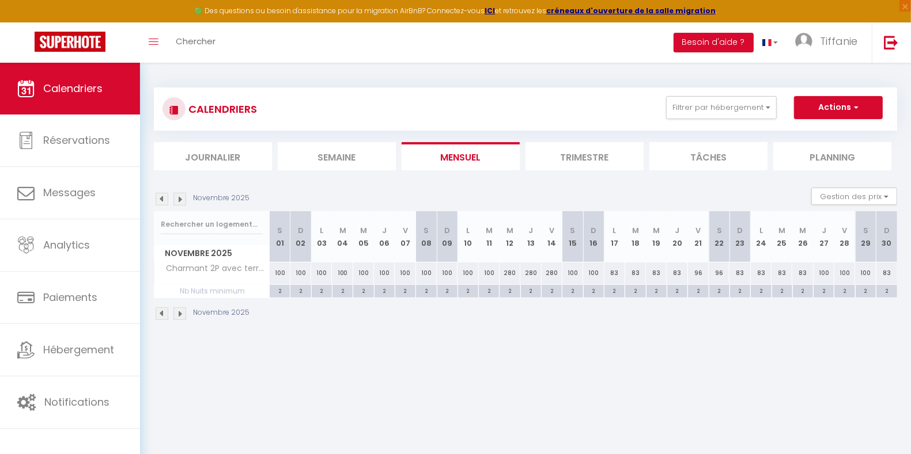
click at [180, 199] on img at bounding box center [179, 199] width 13 height 13
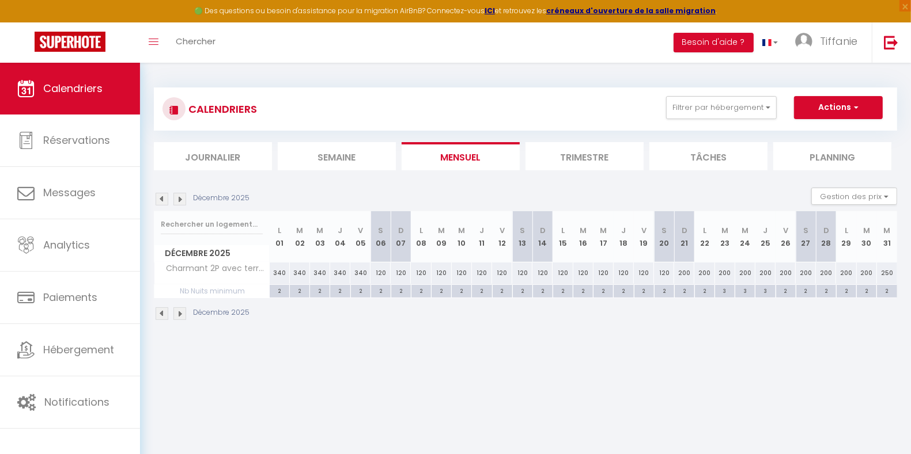
click at [180, 199] on img at bounding box center [179, 199] width 13 height 13
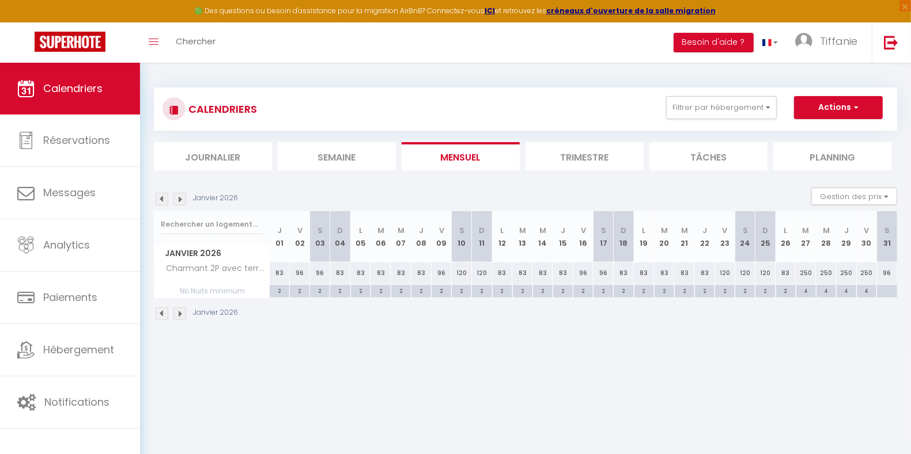
click at [180, 199] on img at bounding box center [179, 199] width 13 height 13
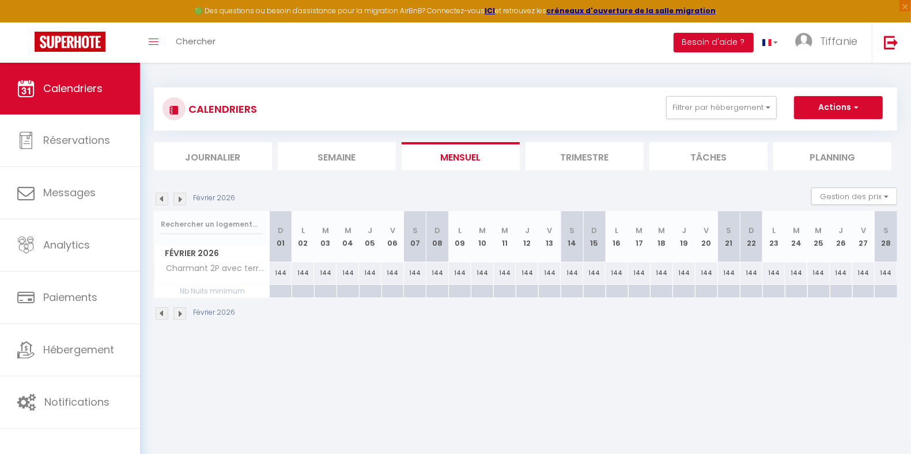
click at [165, 198] on img at bounding box center [162, 199] width 13 height 13
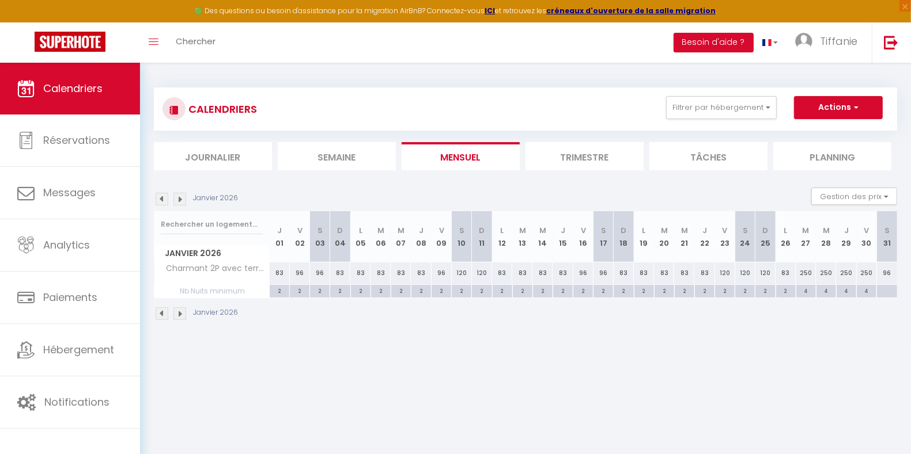
click at [163, 197] on img at bounding box center [162, 199] width 13 height 13
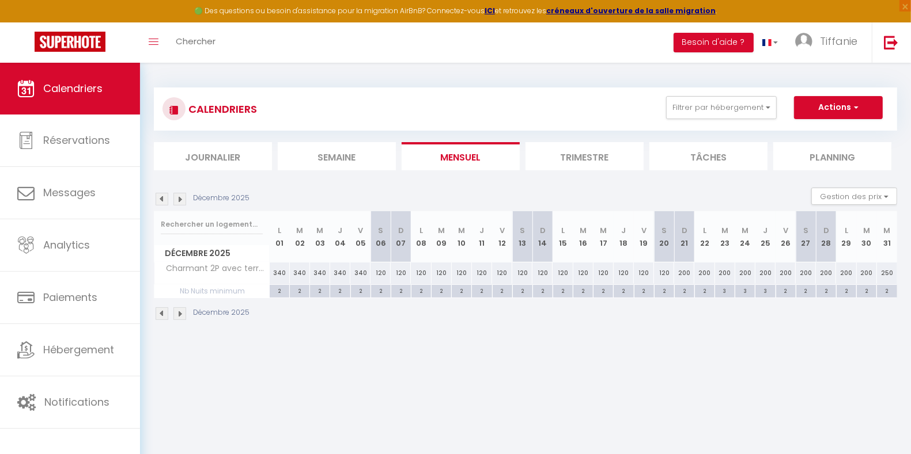
click at [886, 289] on div "2" at bounding box center [887, 290] width 20 height 11
type input "2"
type input "Mer 31 Décembre 2025"
type input "Jeu 01 Janvier 2026"
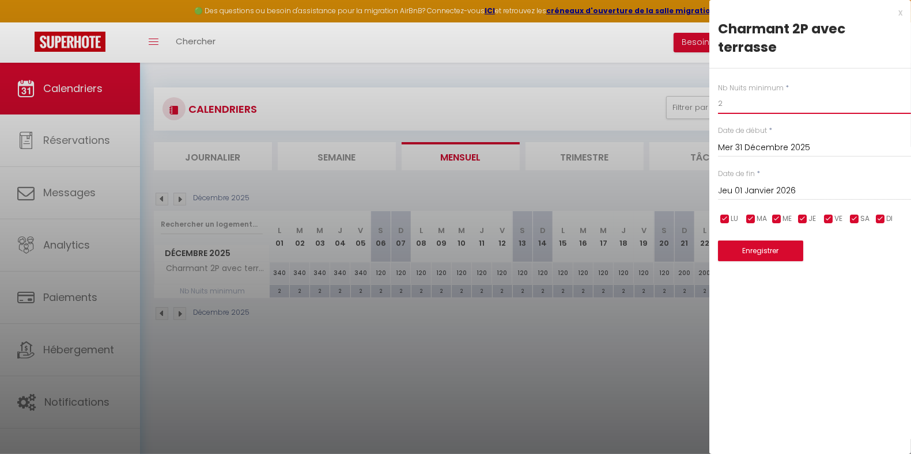
drag, startPoint x: 725, startPoint y: 102, endPoint x: 671, endPoint y: 97, distance: 53.8
click at [679, 94] on body "🟢 Des questions ou besoin d'assistance pour la migration AirBnB? Connectez-vous…" at bounding box center [455, 290] width 911 height 454
type input "3"
click at [766, 251] on button "Enregistrer" at bounding box center [760, 251] width 85 height 21
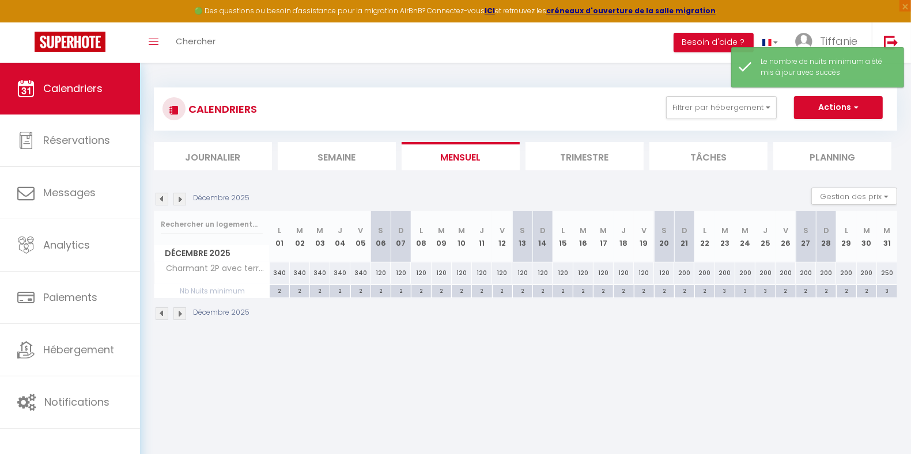
click at [181, 199] on img at bounding box center [179, 199] width 13 height 13
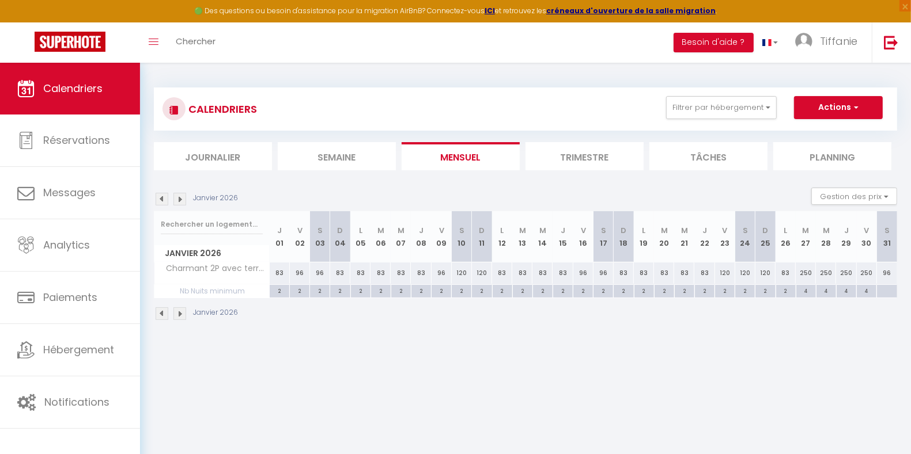
click at [181, 199] on img at bounding box center [179, 199] width 13 height 13
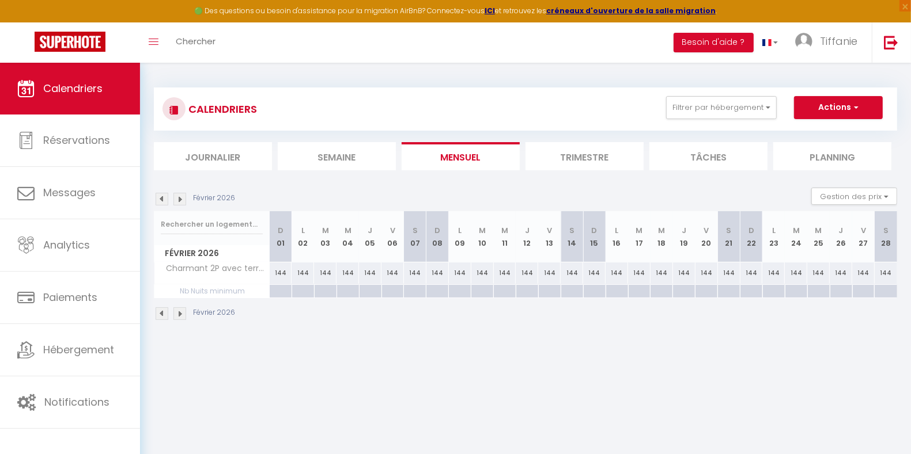
click at [162, 199] on img at bounding box center [162, 199] width 13 height 13
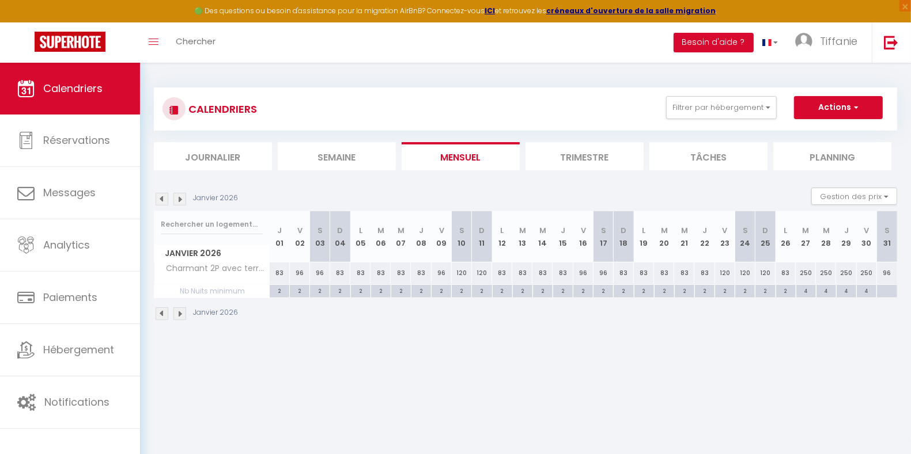
click at [889, 291] on div at bounding box center [886, 291] width 21 height 13
type input "[DATE]"
type input "Dim 01 Février 2026"
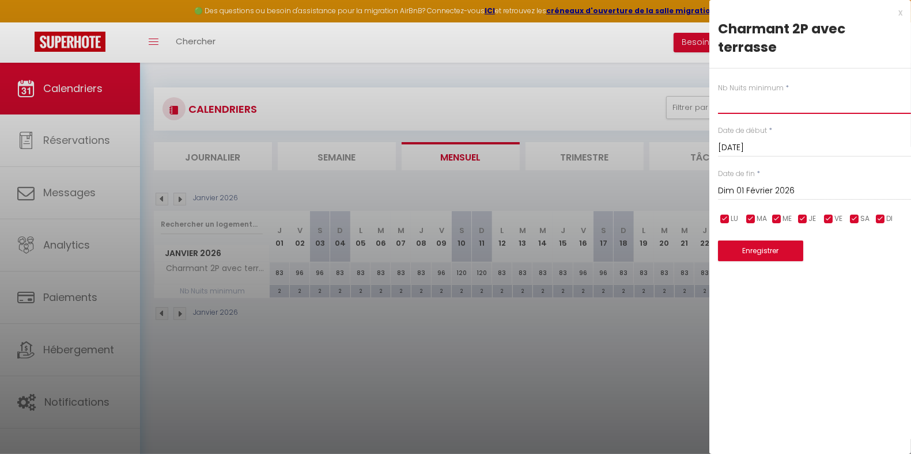
click at [727, 113] on input "text" at bounding box center [814, 103] width 193 height 21
type input "2"
click at [760, 250] on button "Enregistrer" at bounding box center [760, 251] width 85 height 21
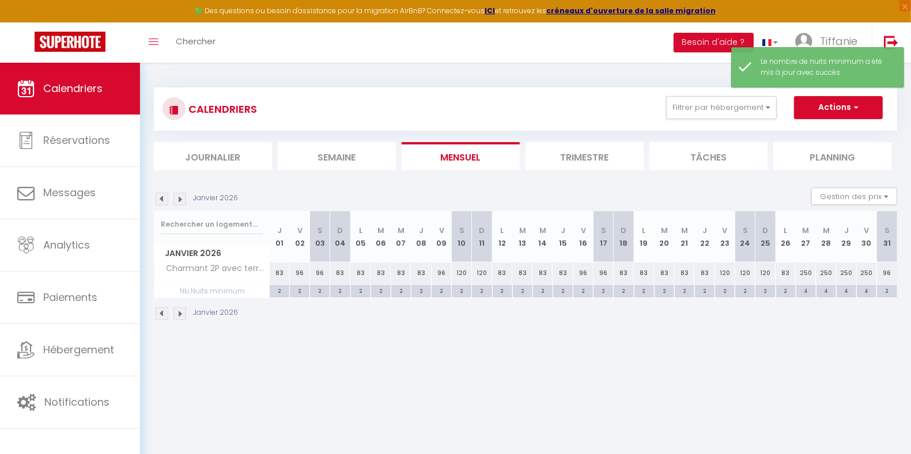
click at [183, 196] on img at bounding box center [179, 199] width 13 height 13
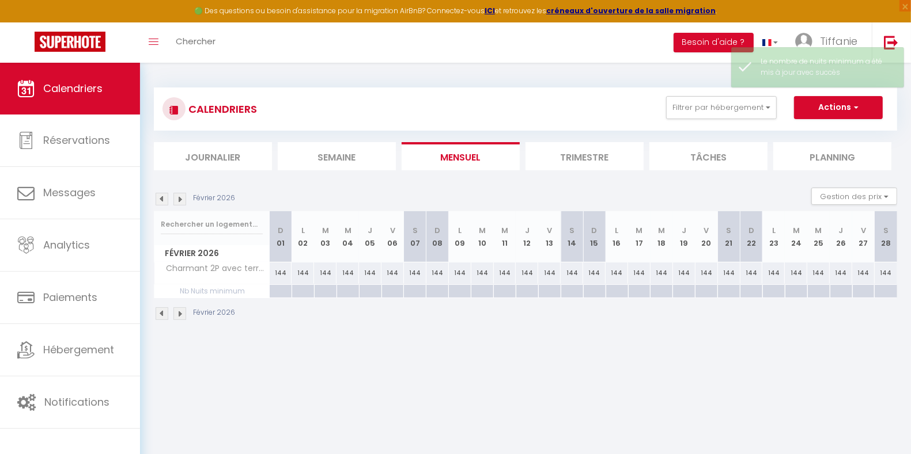
click at [181, 200] on img at bounding box center [179, 199] width 13 height 13
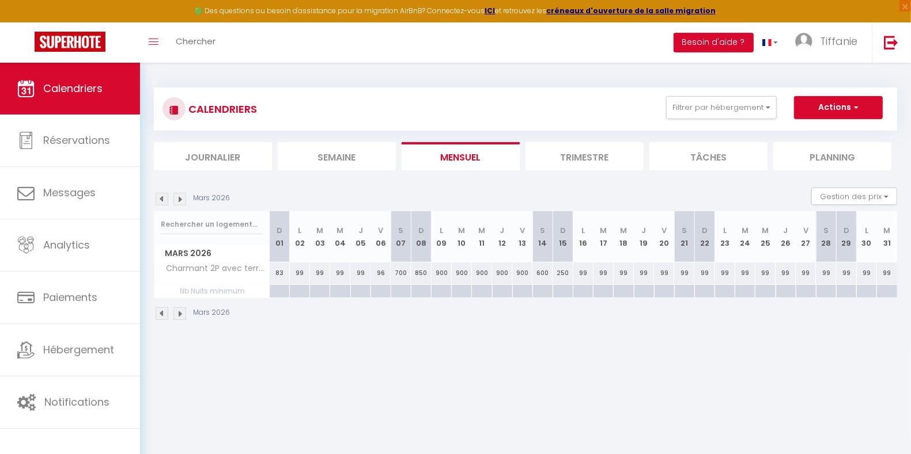
click at [181, 200] on img at bounding box center [179, 199] width 13 height 13
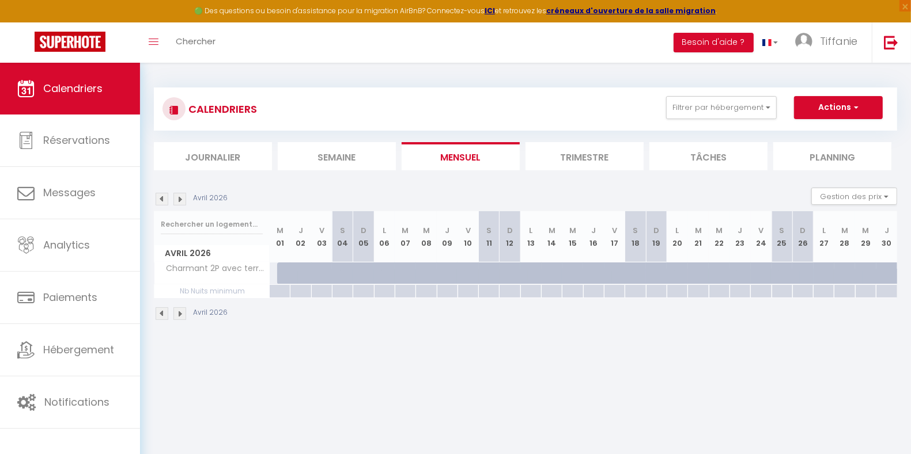
click at [158, 199] on img at bounding box center [162, 199] width 13 height 13
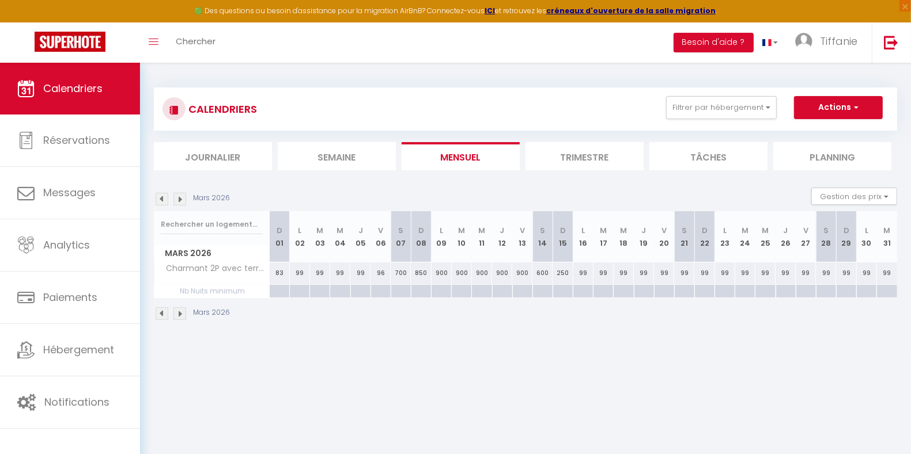
click at [424, 289] on div at bounding box center [421, 291] width 20 height 13
type input "Dim 08 Mars 2026"
type input "Lun 09 Mars 2026"
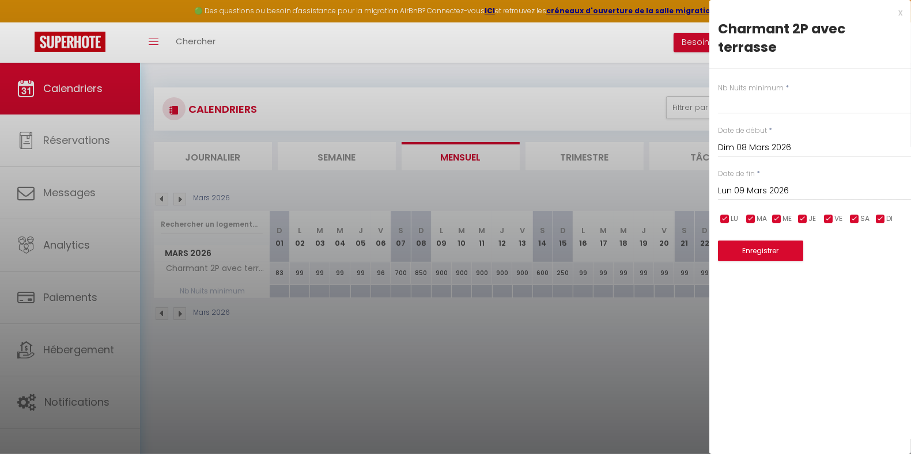
click at [404, 286] on div at bounding box center [455, 227] width 911 height 454
type input "undefined aN undefined NaN"
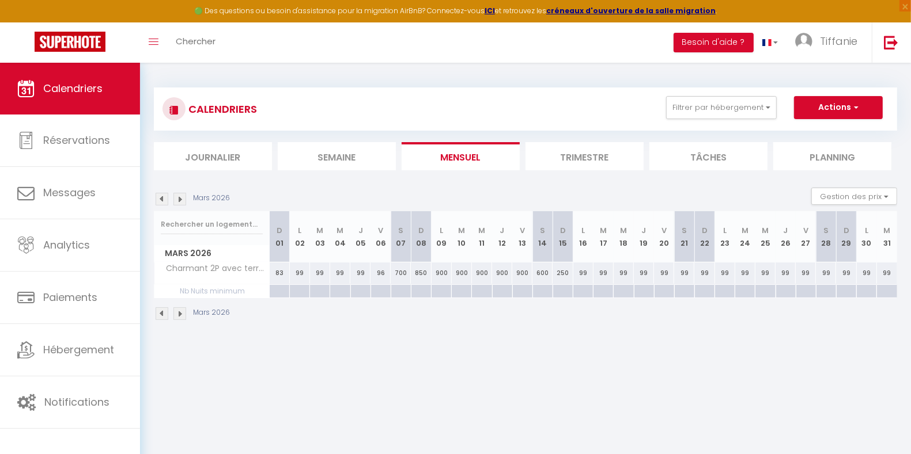
click at [405, 288] on div at bounding box center [401, 291] width 20 height 13
type input "[DATE]"
type input "Dim 08 Mars 2026"
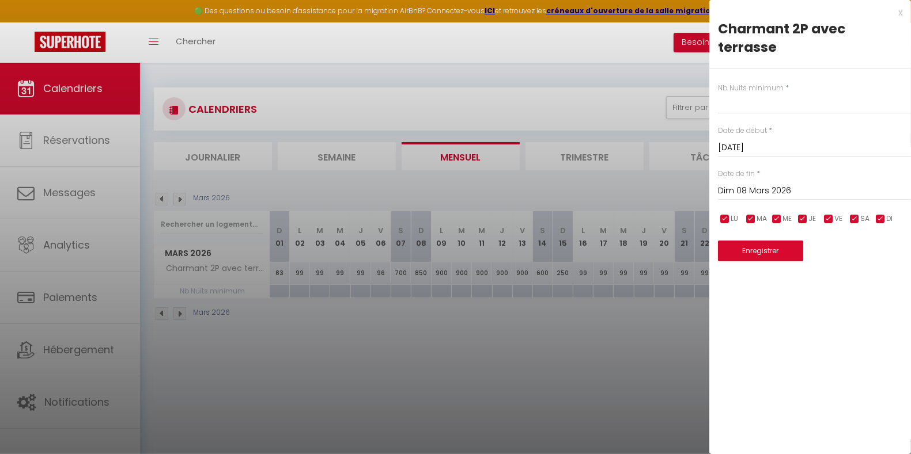
click at [768, 89] on label "Nb Nuits minimum" at bounding box center [751, 88] width 66 height 11
click at [764, 106] on input "text" at bounding box center [814, 103] width 193 height 21
type input "4"
click at [771, 189] on input "Dim 08 Mars 2026" at bounding box center [814, 191] width 193 height 15
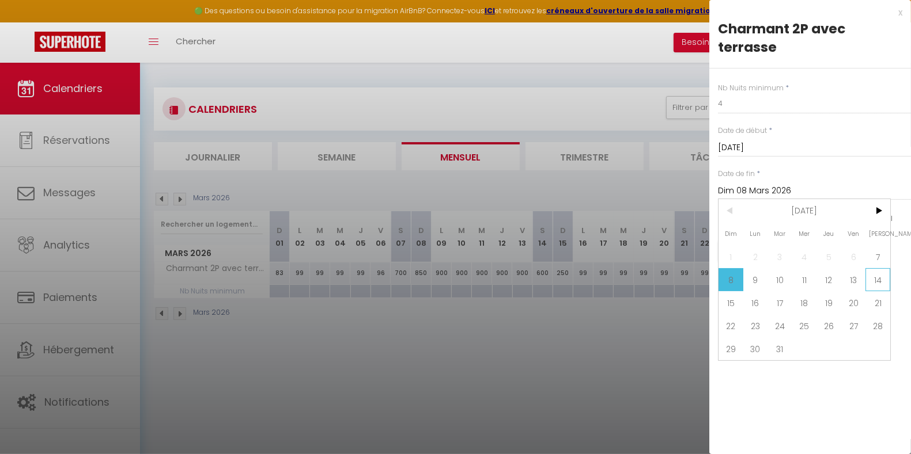
click at [878, 283] on span "14" at bounding box center [877, 279] width 25 height 23
type input "[DATE]"
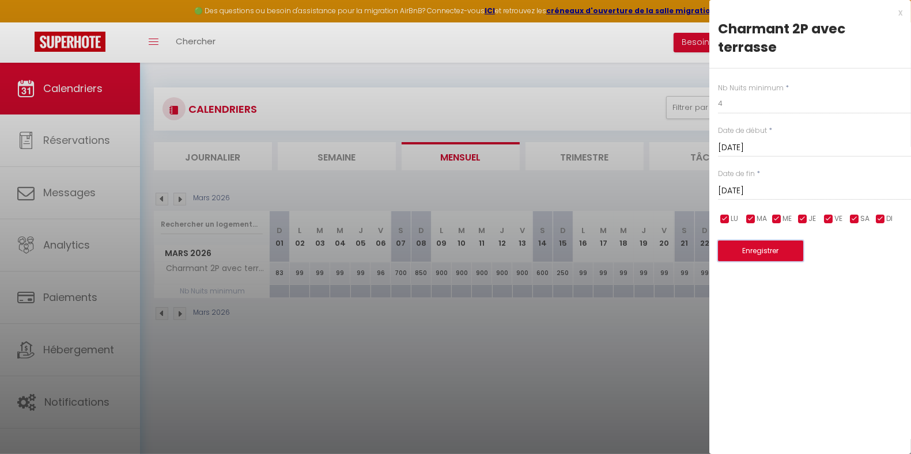
click at [760, 256] on button "Enregistrer" at bounding box center [760, 251] width 85 height 21
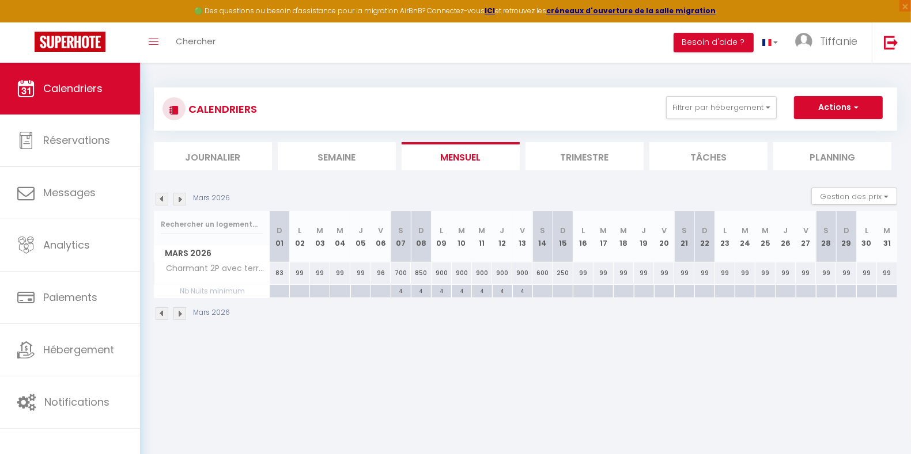
click at [179, 200] on img at bounding box center [179, 199] width 13 height 13
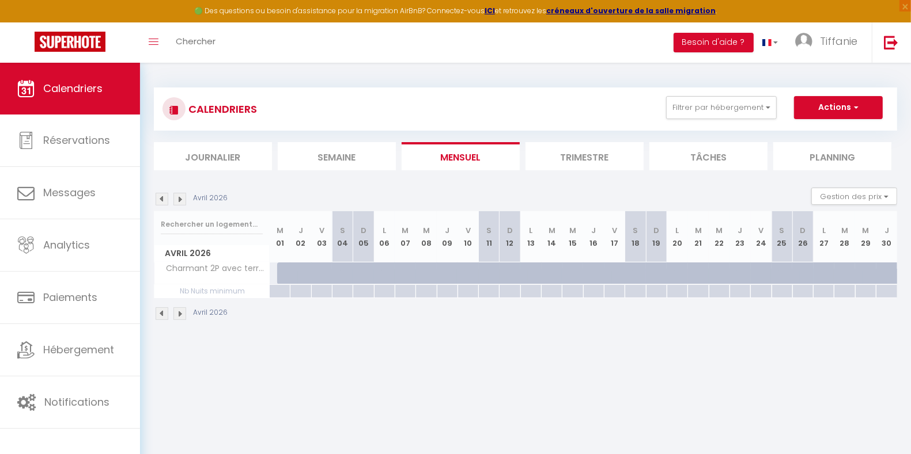
click at [159, 201] on img at bounding box center [162, 199] width 13 height 13
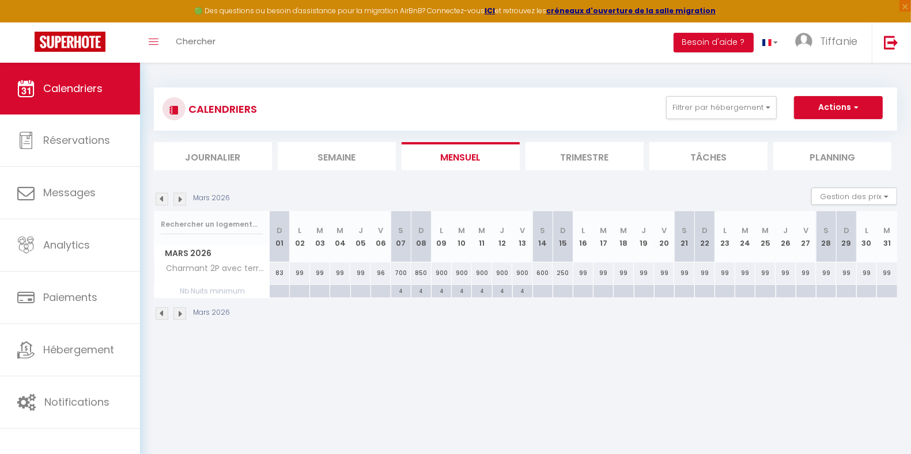
click at [160, 201] on img at bounding box center [162, 199] width 13 height 13
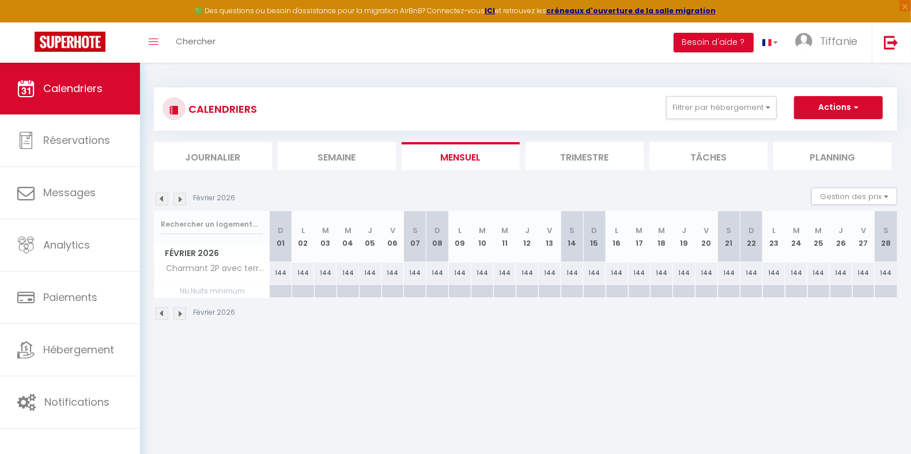
click at [160, 201] on img at bounding box center [162, 199] width 13 height 13
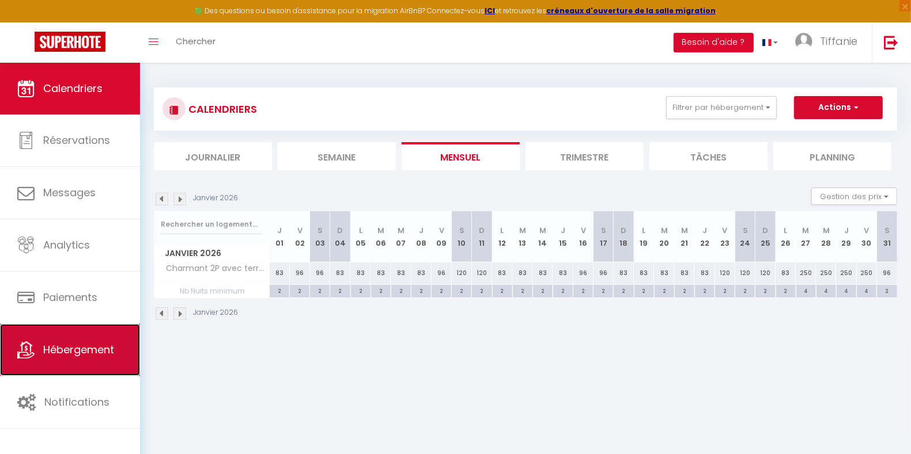
click at [58, 348] on span "Hébergement" at bounding box center [78, 350] width 71 height 14
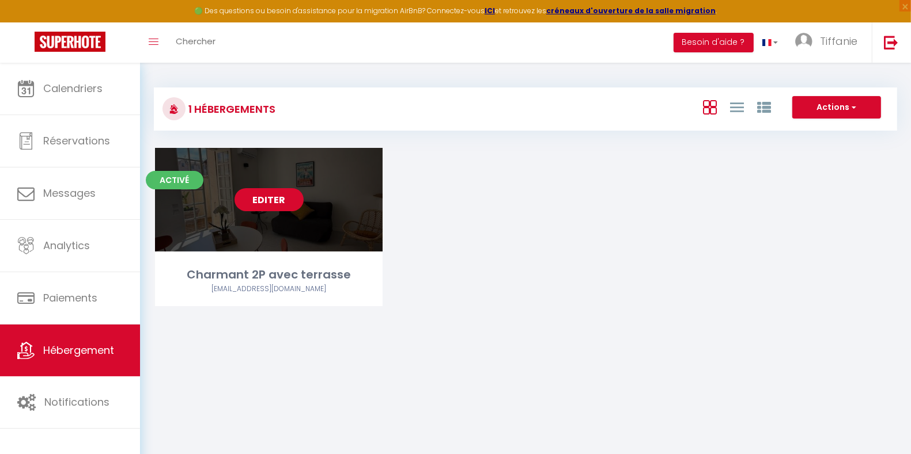
click at [276, 199] on link "Editer" at bounding box center [268, 199] width 69 height 23
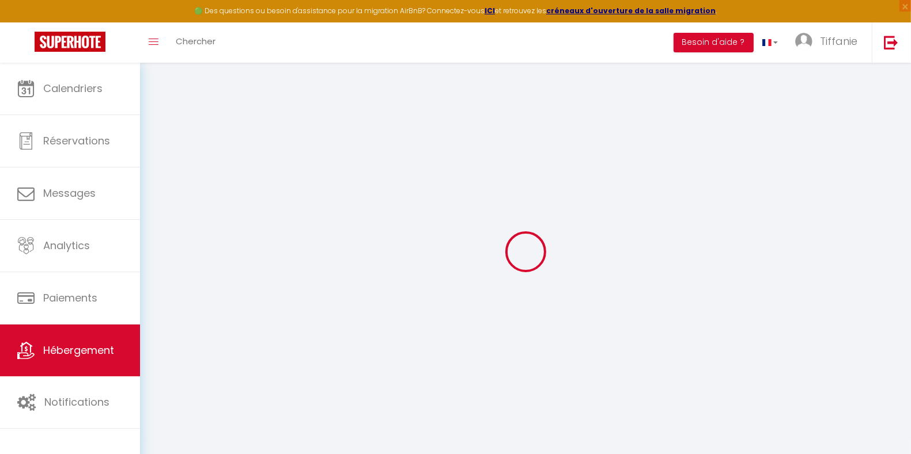
select select "+ 23 %"
select select "+ 22 %"
select select "+ 8 %"
select select "+ 15 %"
select select "7832-1351988030401872958"
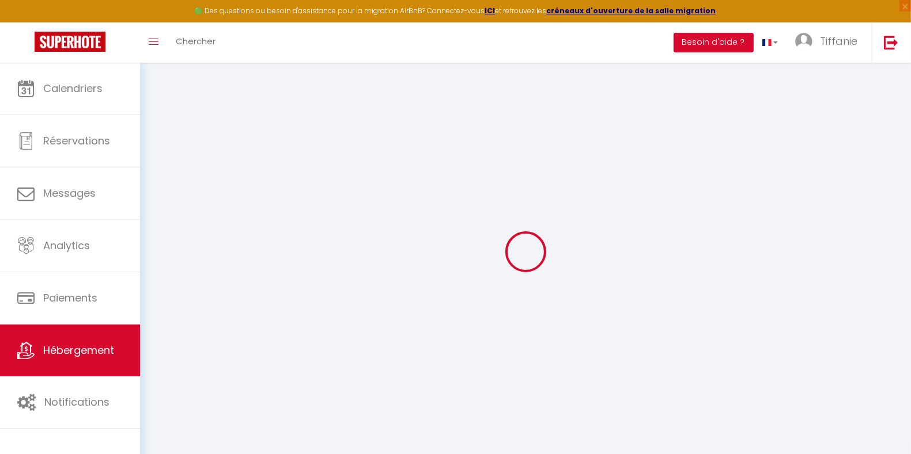
select select
checkbox input "false"
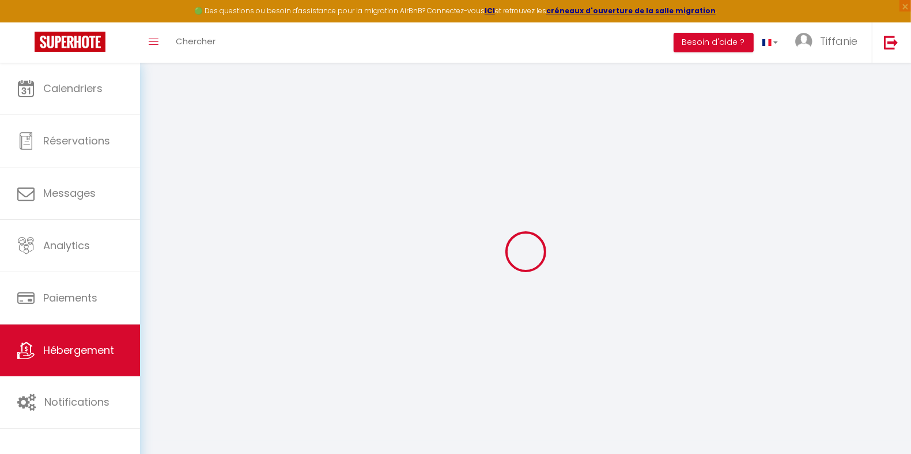
select select "180"
select select "EUR"
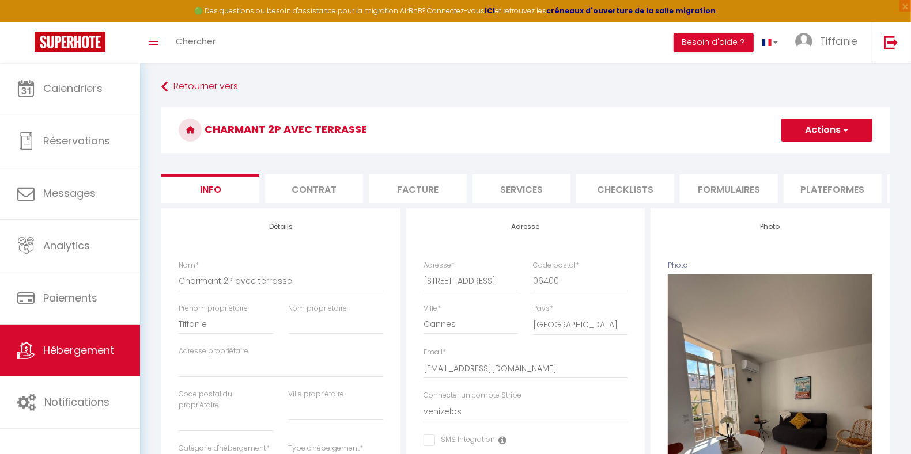
click at [833, 190] on li "Plateformes" at bounding box center [832, 189] width 98 height 28
select select
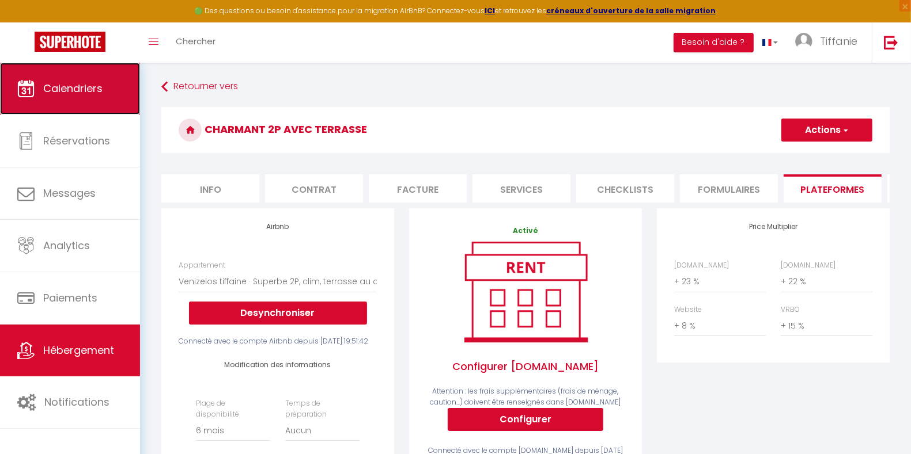
click at [95, 100] on link "Calendriers" at bounding box center [70, 89] width 140 height 52
